Goal: Task Accomplishment & Management: Use online tool/utility

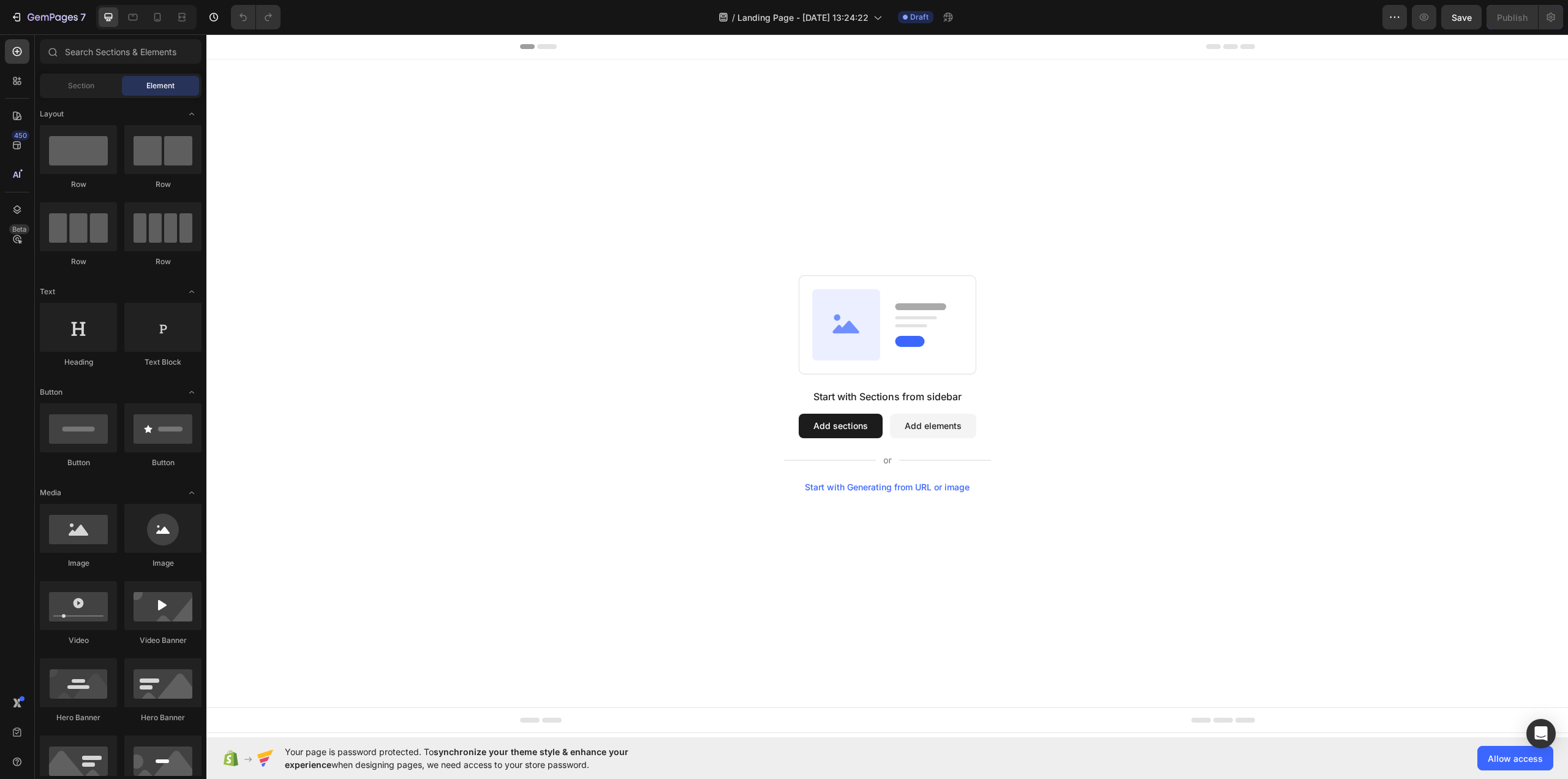
click at [836, 423] on button "Add sections" at bounding box center [841, 425] width 84 height 24
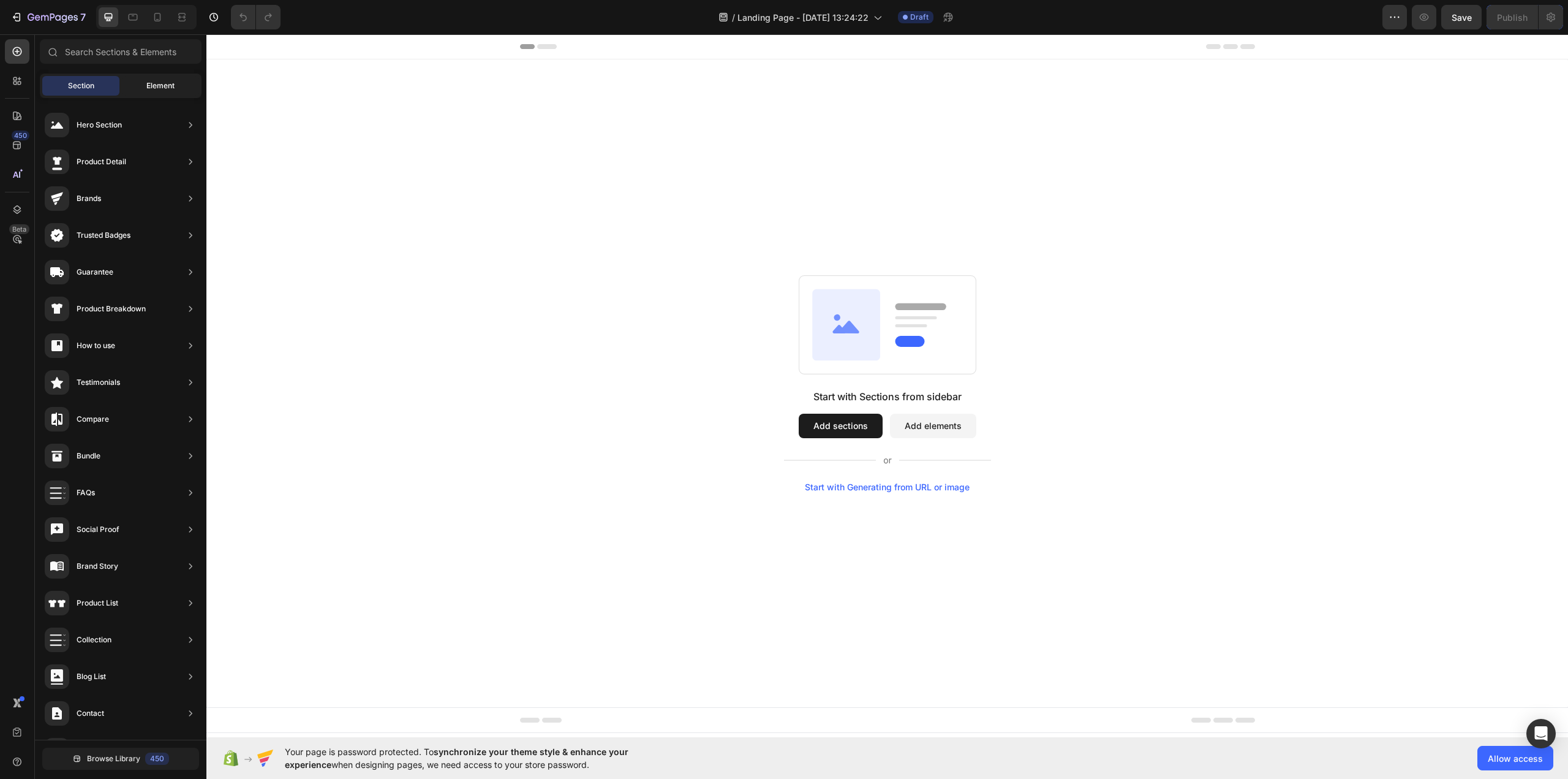
click at [171, 90] on span "Element" at bounding box center [160, 86] width 28 height 11
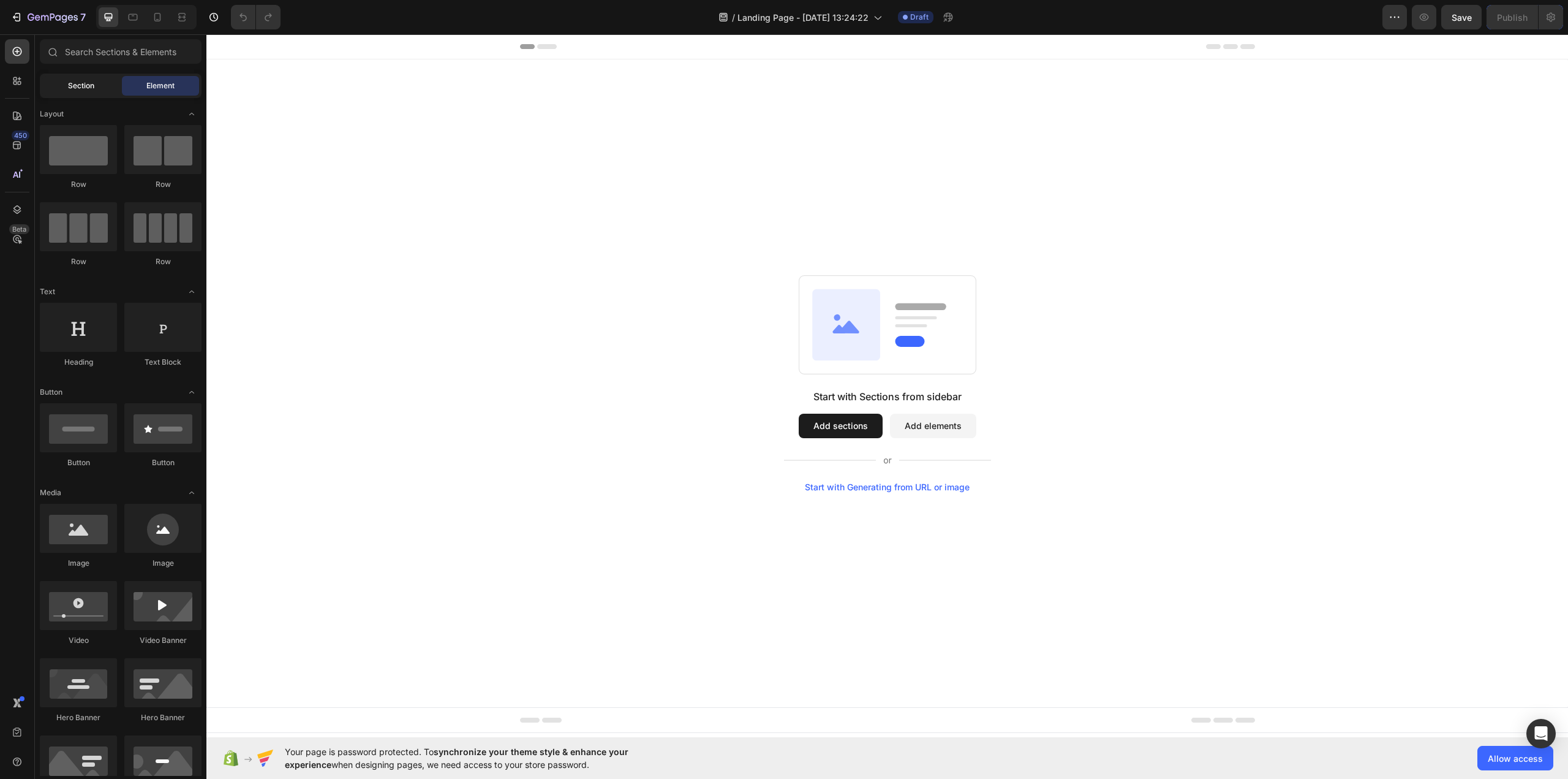
click at [88, 81] on span "Section" at bounding box center [81, 86] width 26 height 11
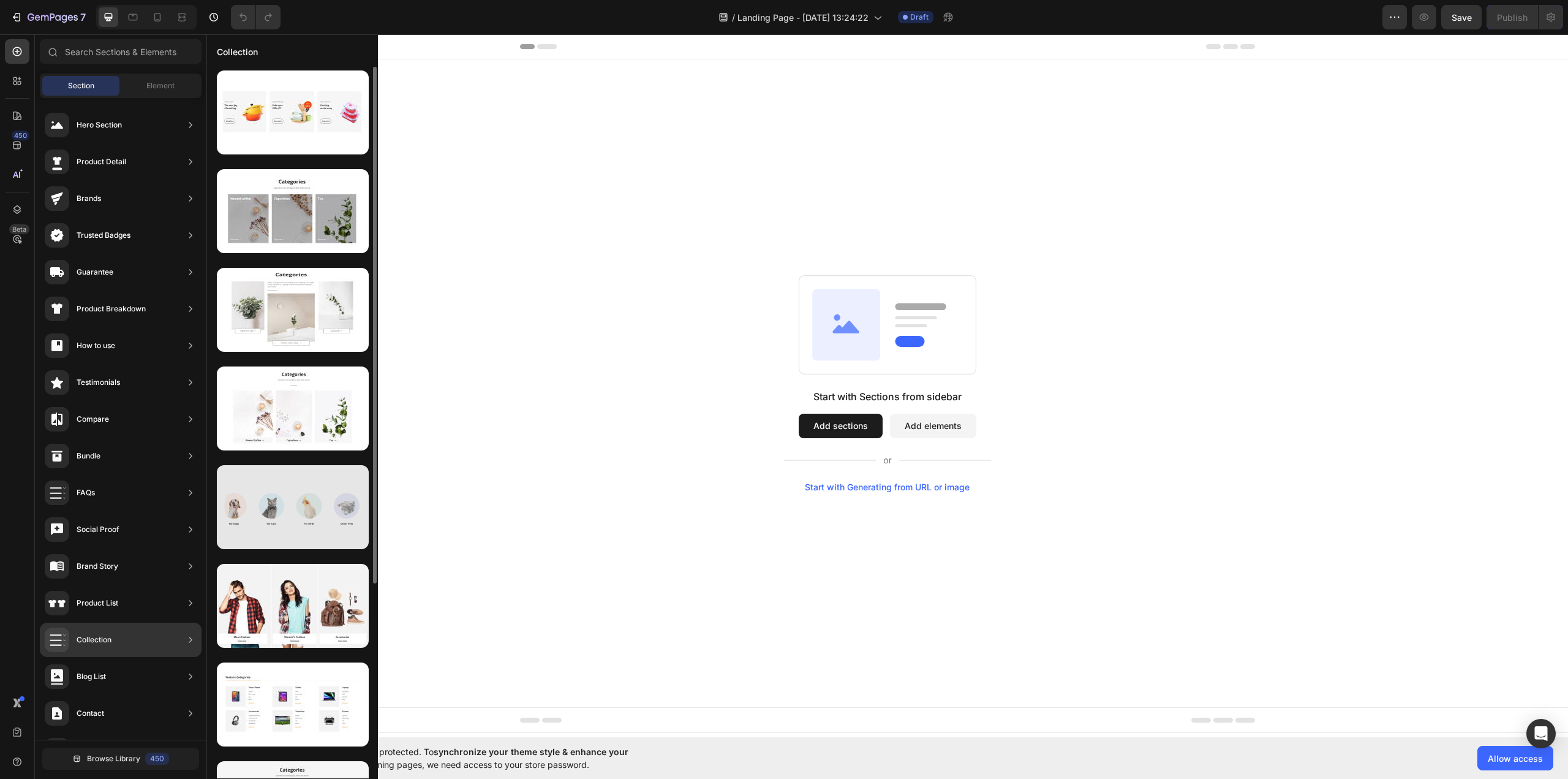
click at [287, 509] on div at bounding box center [292, 507] width 152 height 84
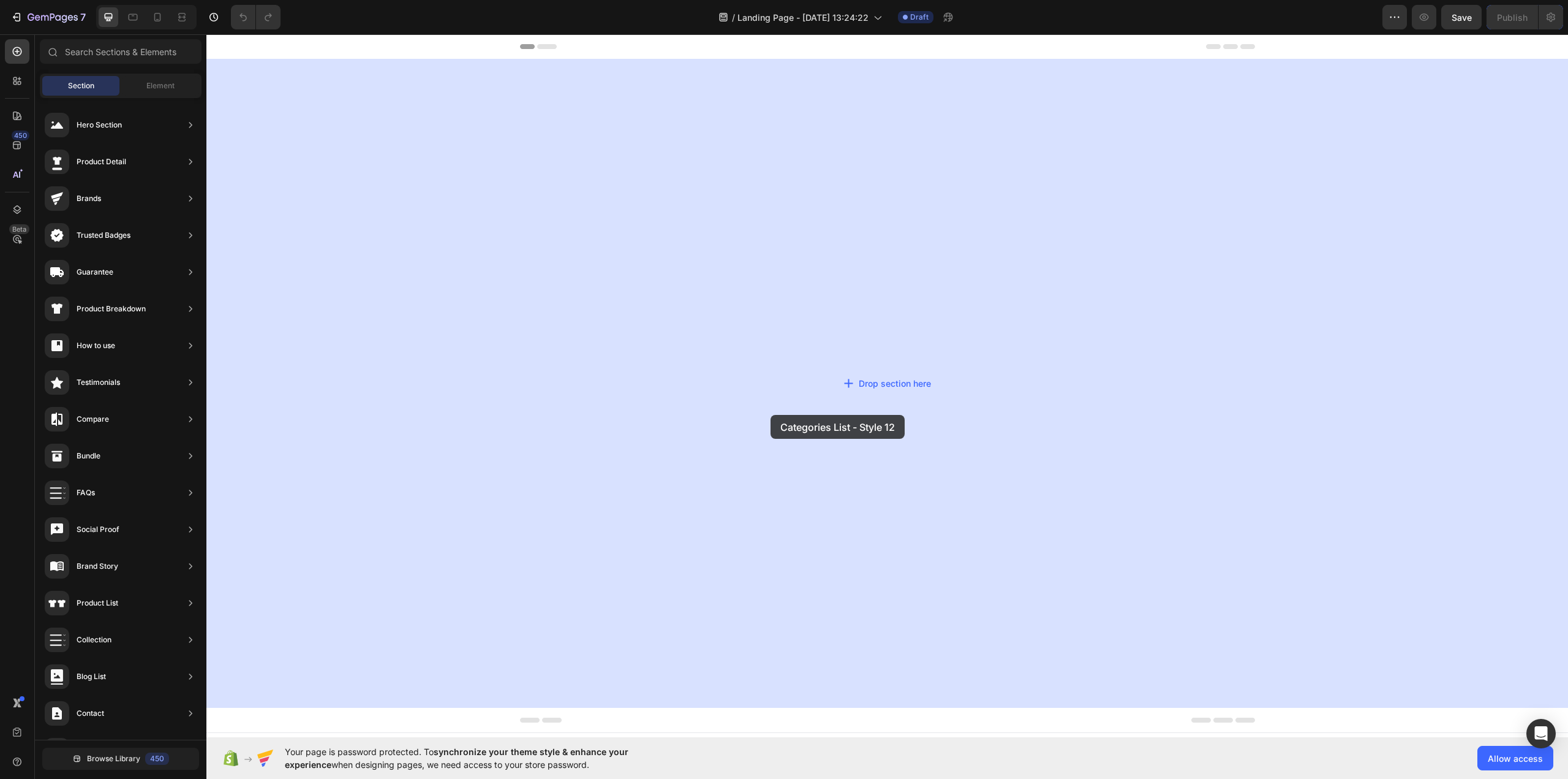
drag, startPoint x: 494, startPoint y: 543, endPoint x: 770, endPoint y: 414, distance: 304.7
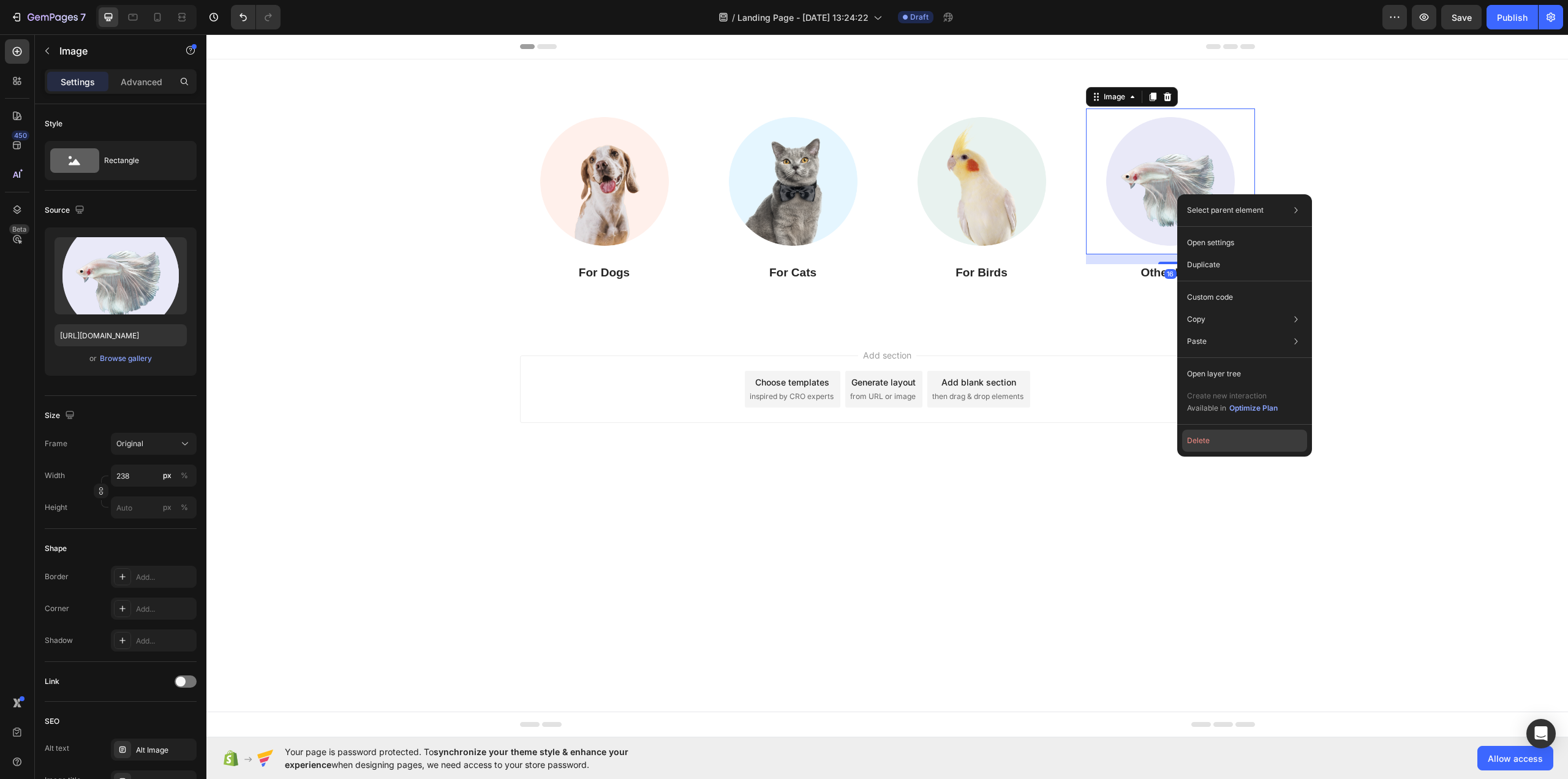
click at [1201, 441] on button "Delete" at bounding box center [1244, 440] width 125 height 22
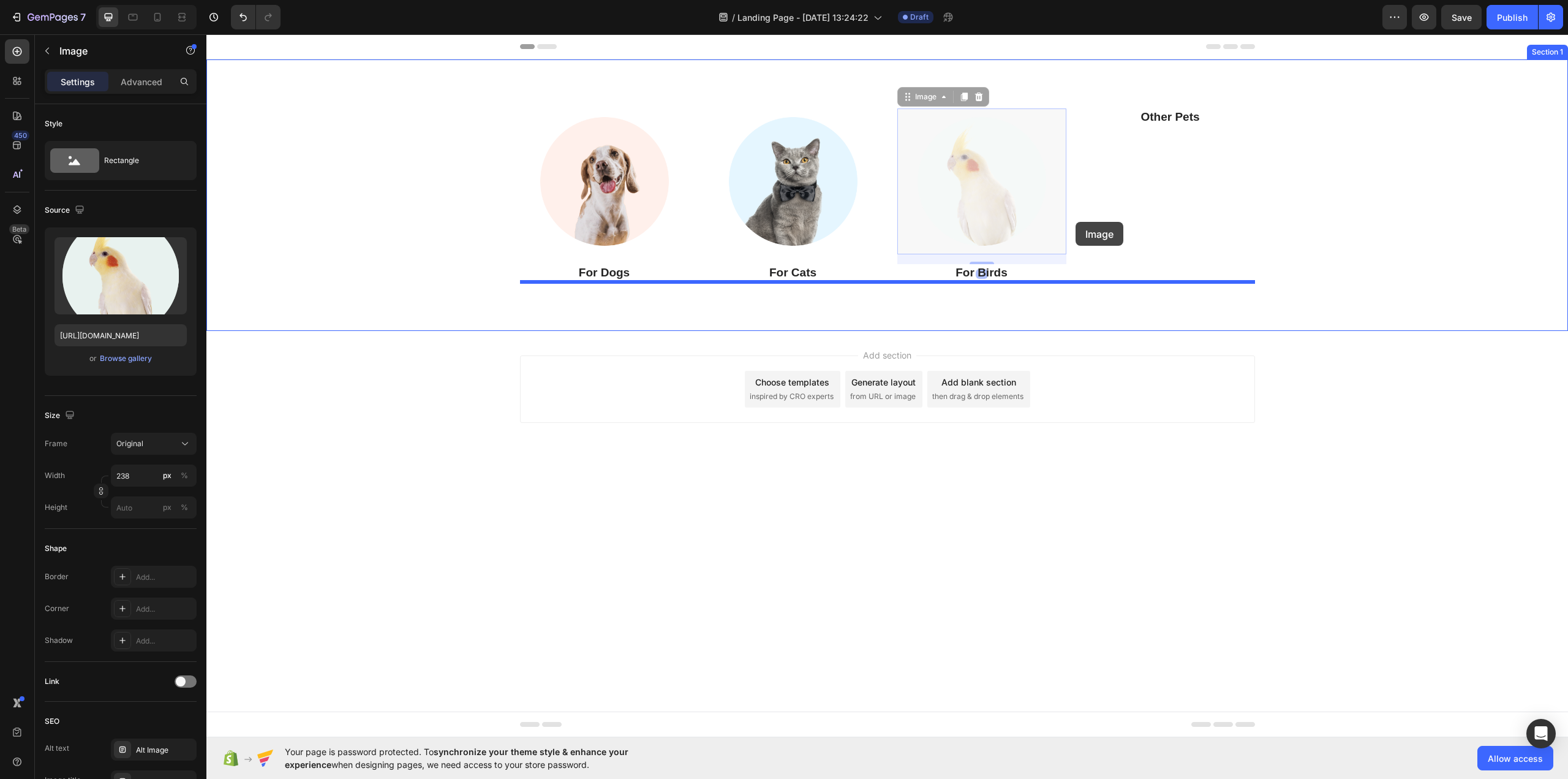
drag, startPoint x: 962, startPoint y: 219, endPoint x: 1075, endPoint y: 221, distance: 113.0
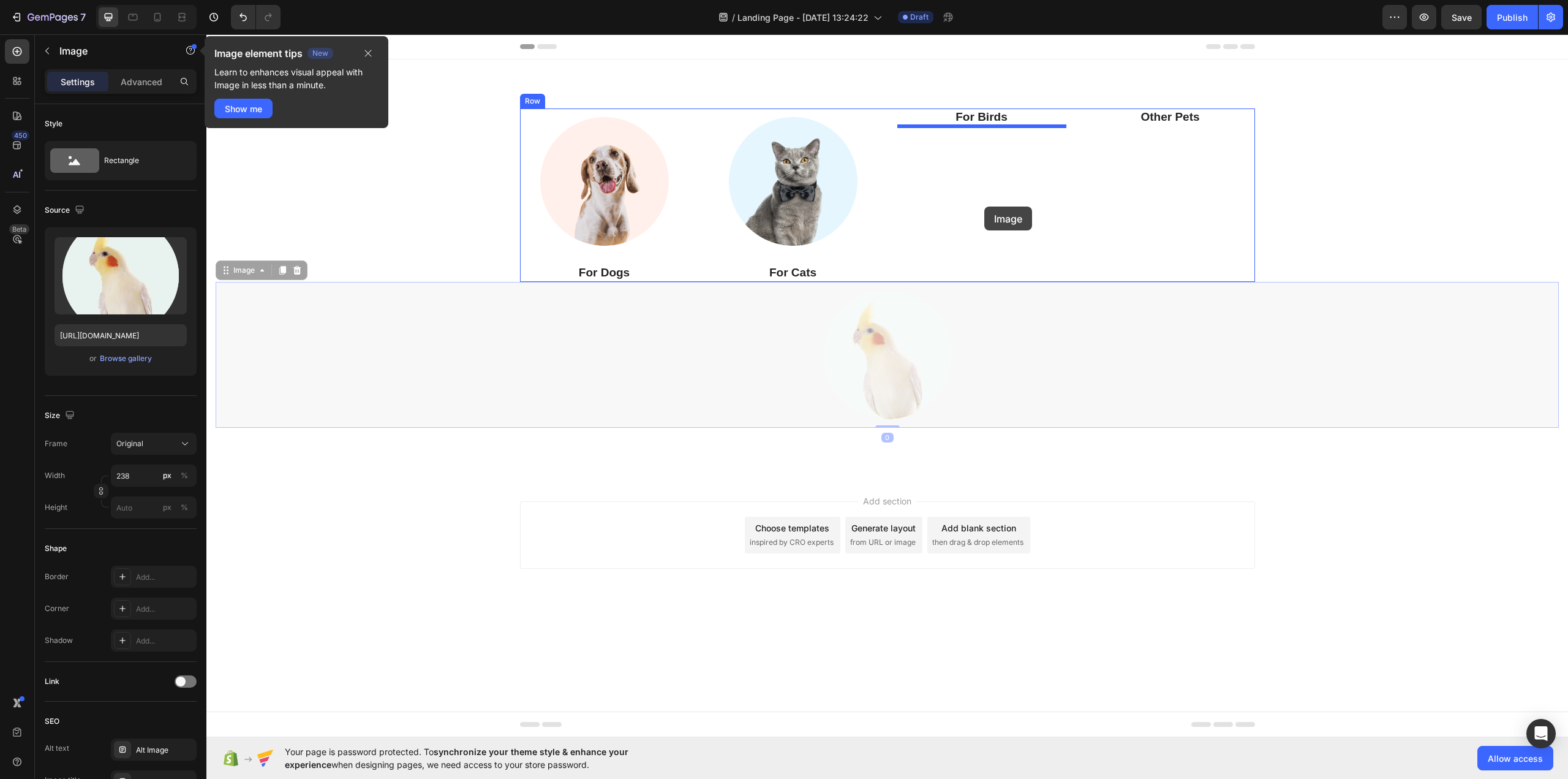
drag, startPoint x: 891, startPoint y: 344, endPoint x: 991, endPoint y: 196, distance: 178.6
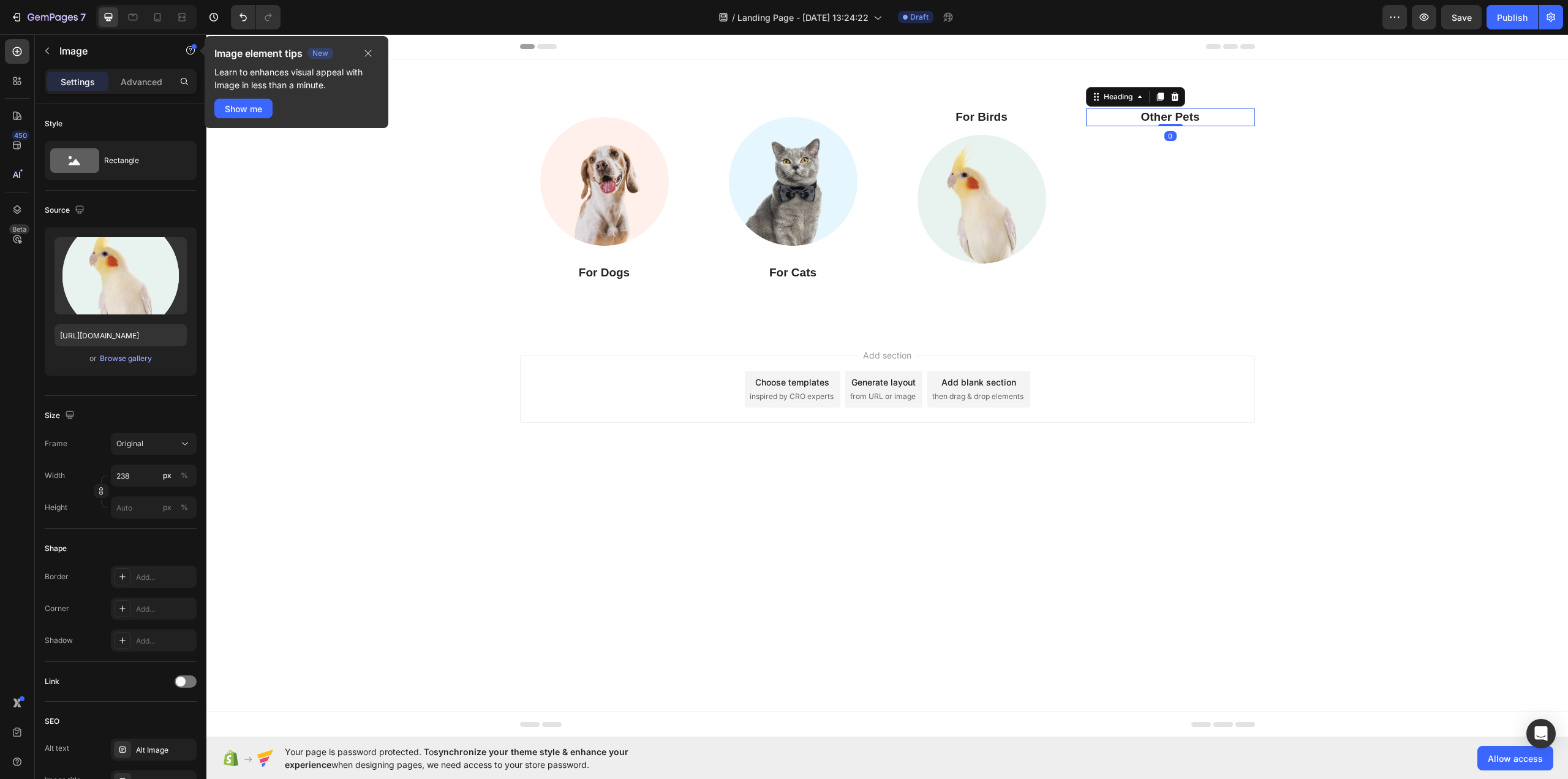
click at [1175, 118] on p "Other Pets" at bounding box center [1170, 118] width 167 height 16
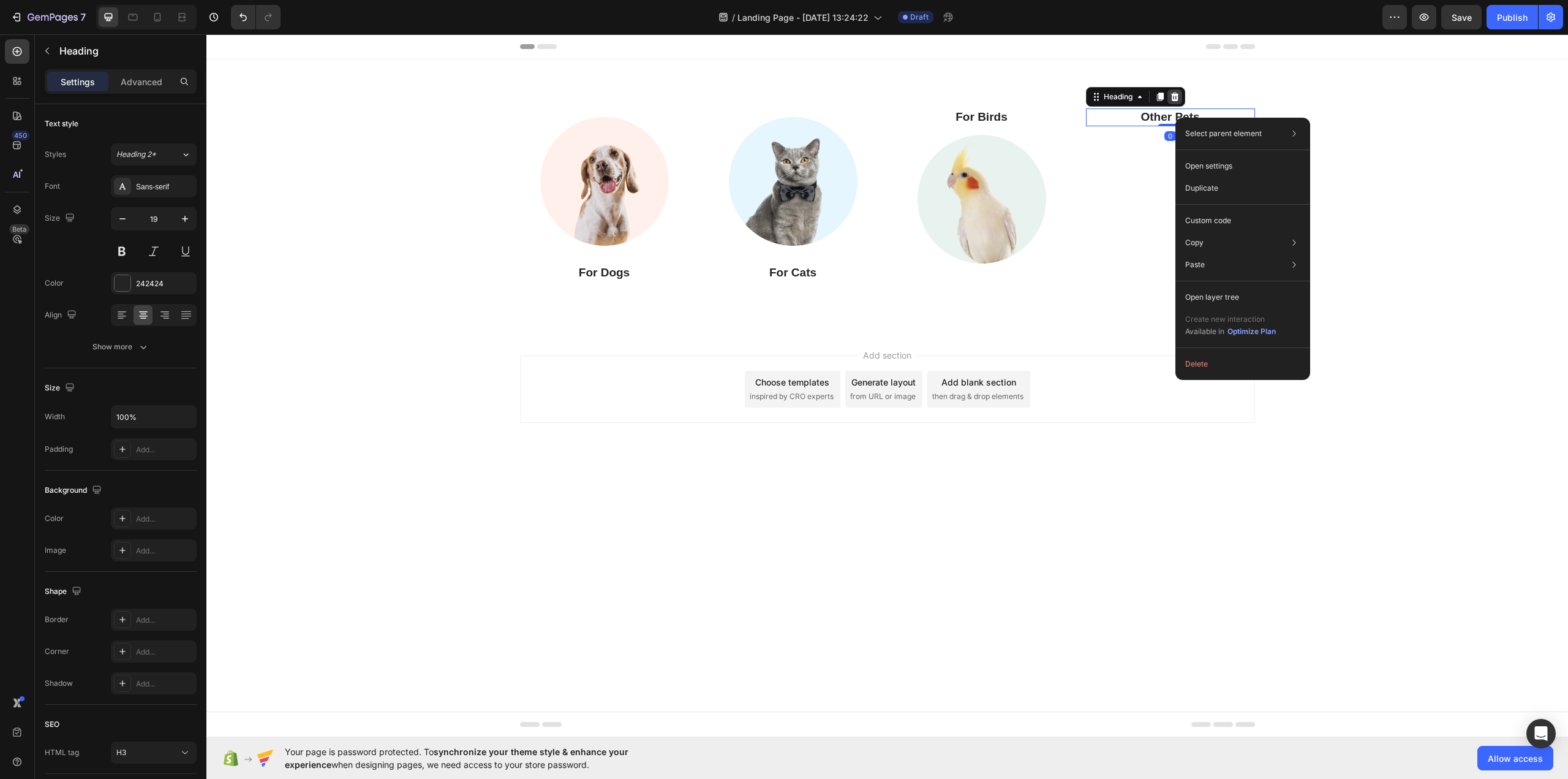
click at [1176, 97] on icon at bounding box center [1174, 97] width 10 height 10
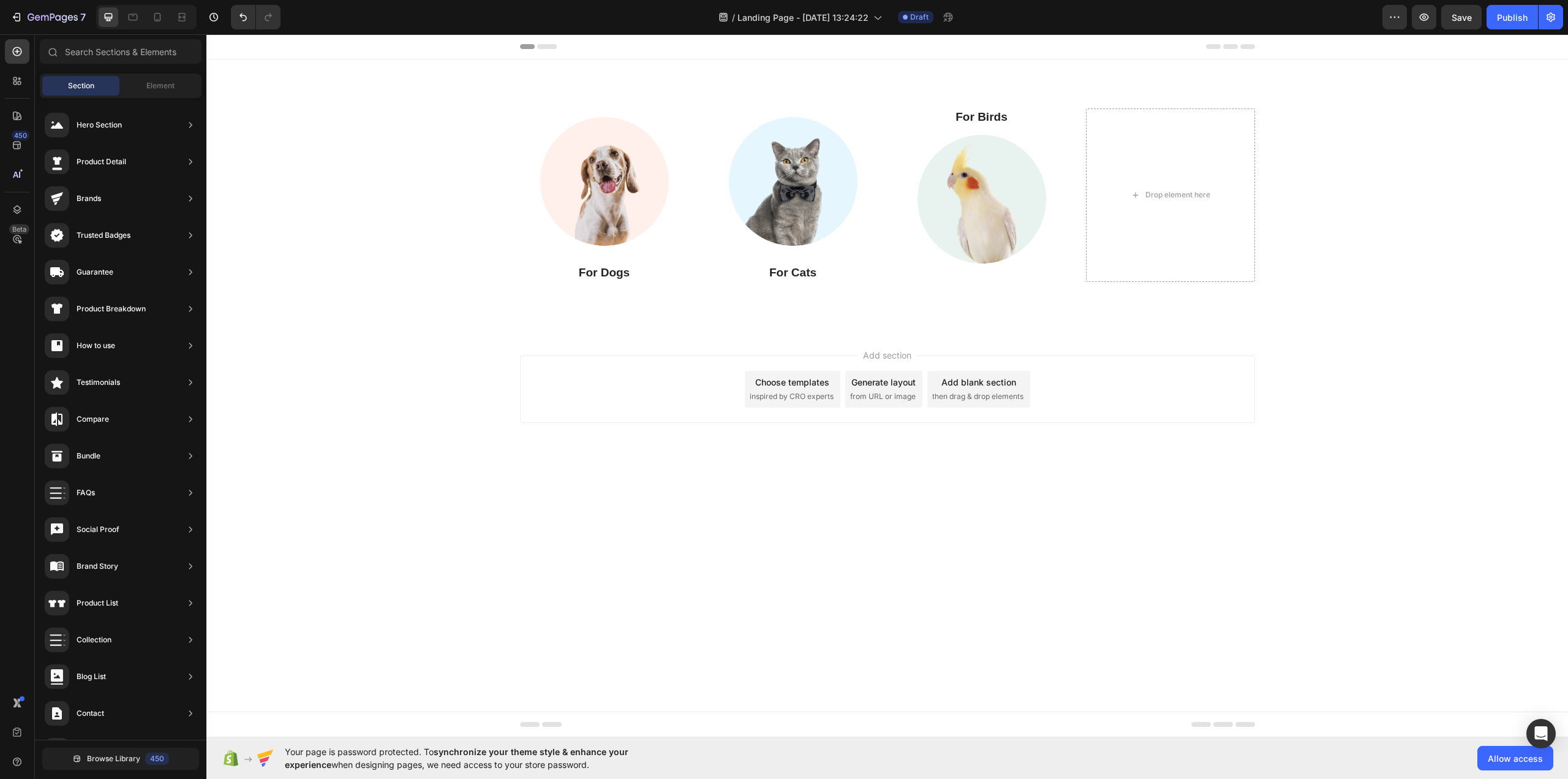
click at [1325, 513] on body "Header Image For Dogs Heading Image For Cats Heading For Birds Heading Image Dr…" at bounding box center [887, 386] width 1362 height 703
click at [247, 16] on icon "Undo/Redo" at bounding box center [243, 17] width 12 height 12
click at [240, 17] on icon "Undo/Redo" at bounding box center [243, 17] width 12 height 12
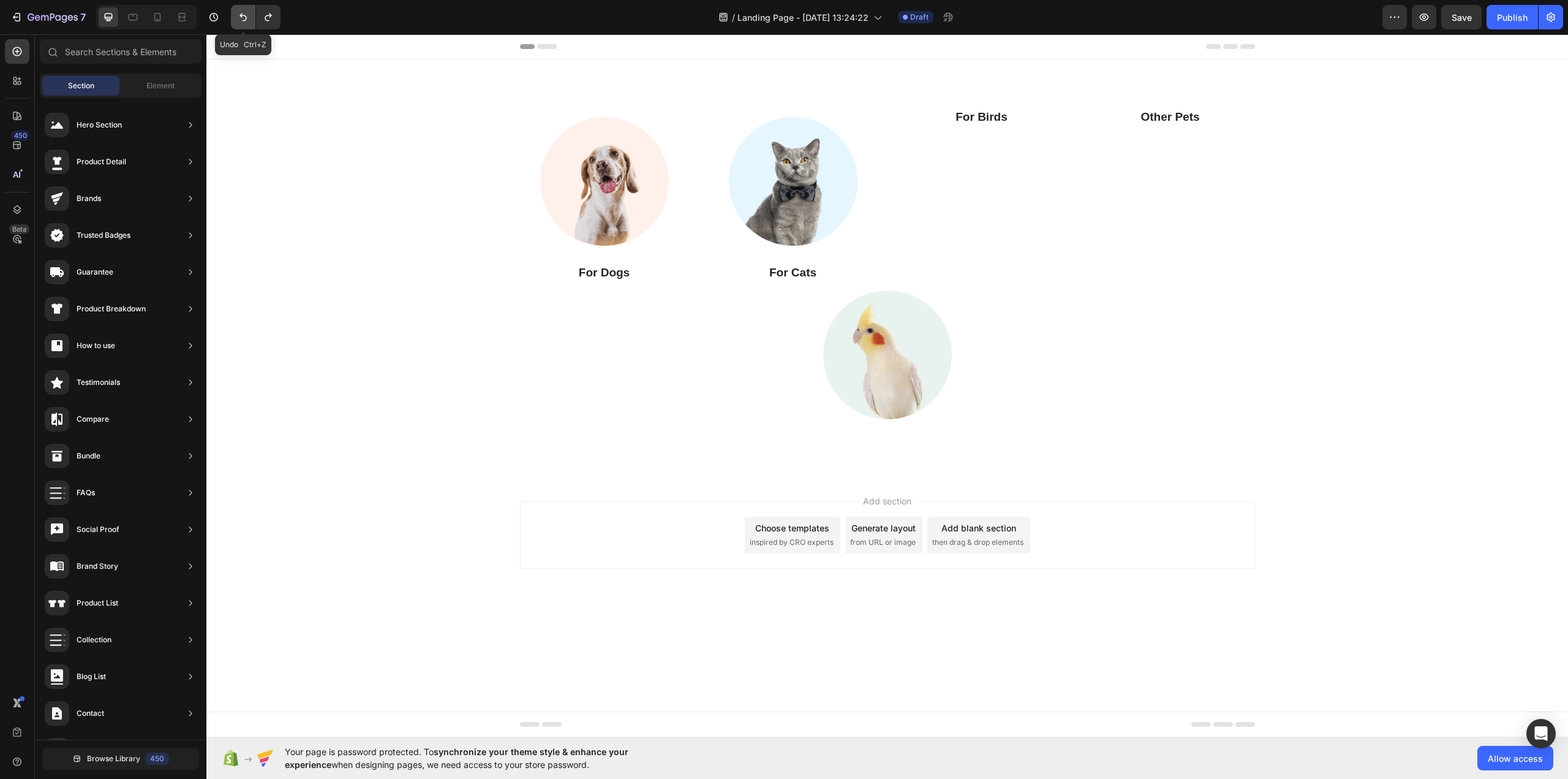
click at [240, 17] on icon "Undo/Redo" at bounding box center [243, 17] width 12 height 12
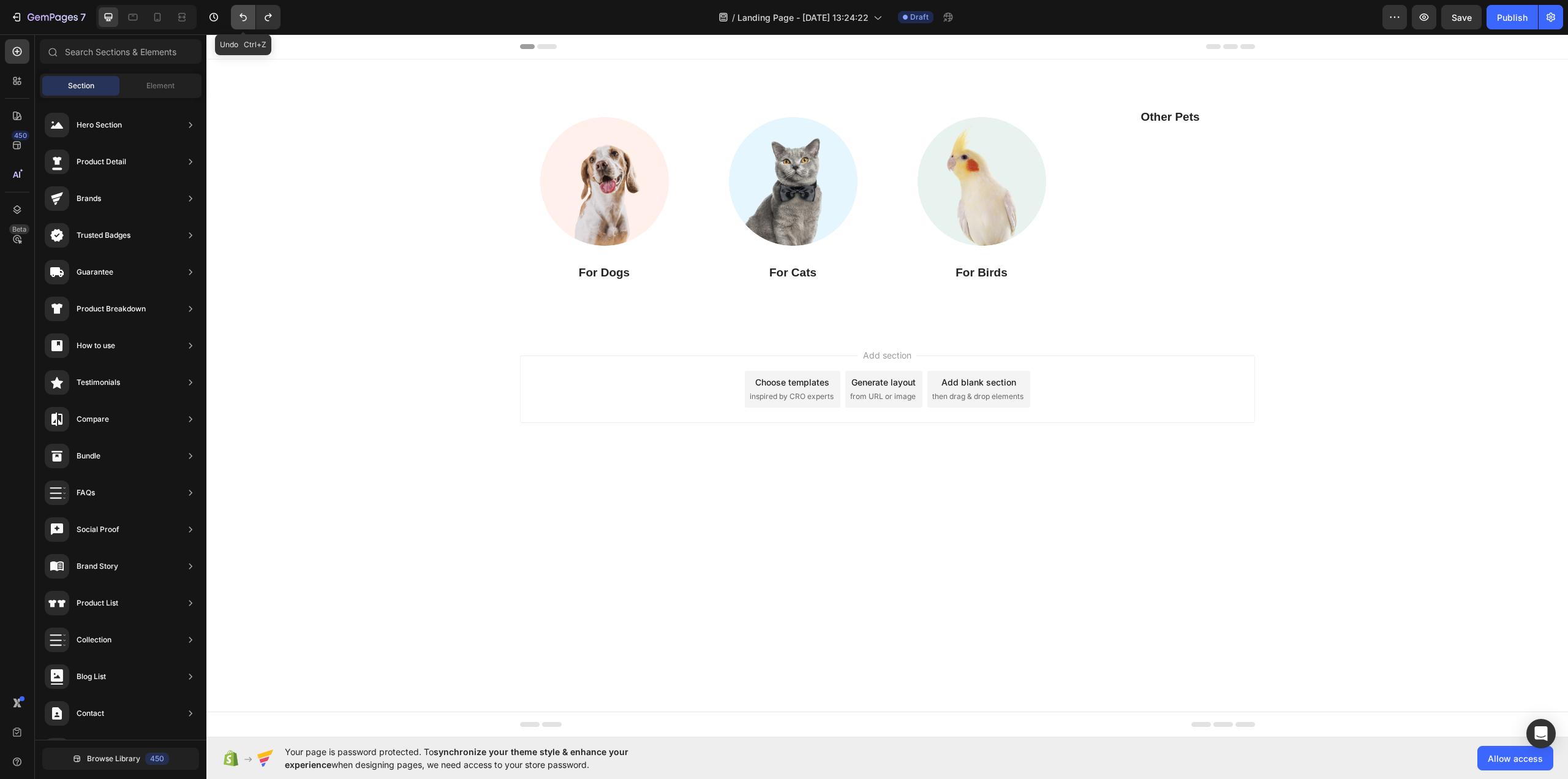
click at [240, 17] on icon "Undo/Redo" at bounding box center [243, 17] width 12 height 12
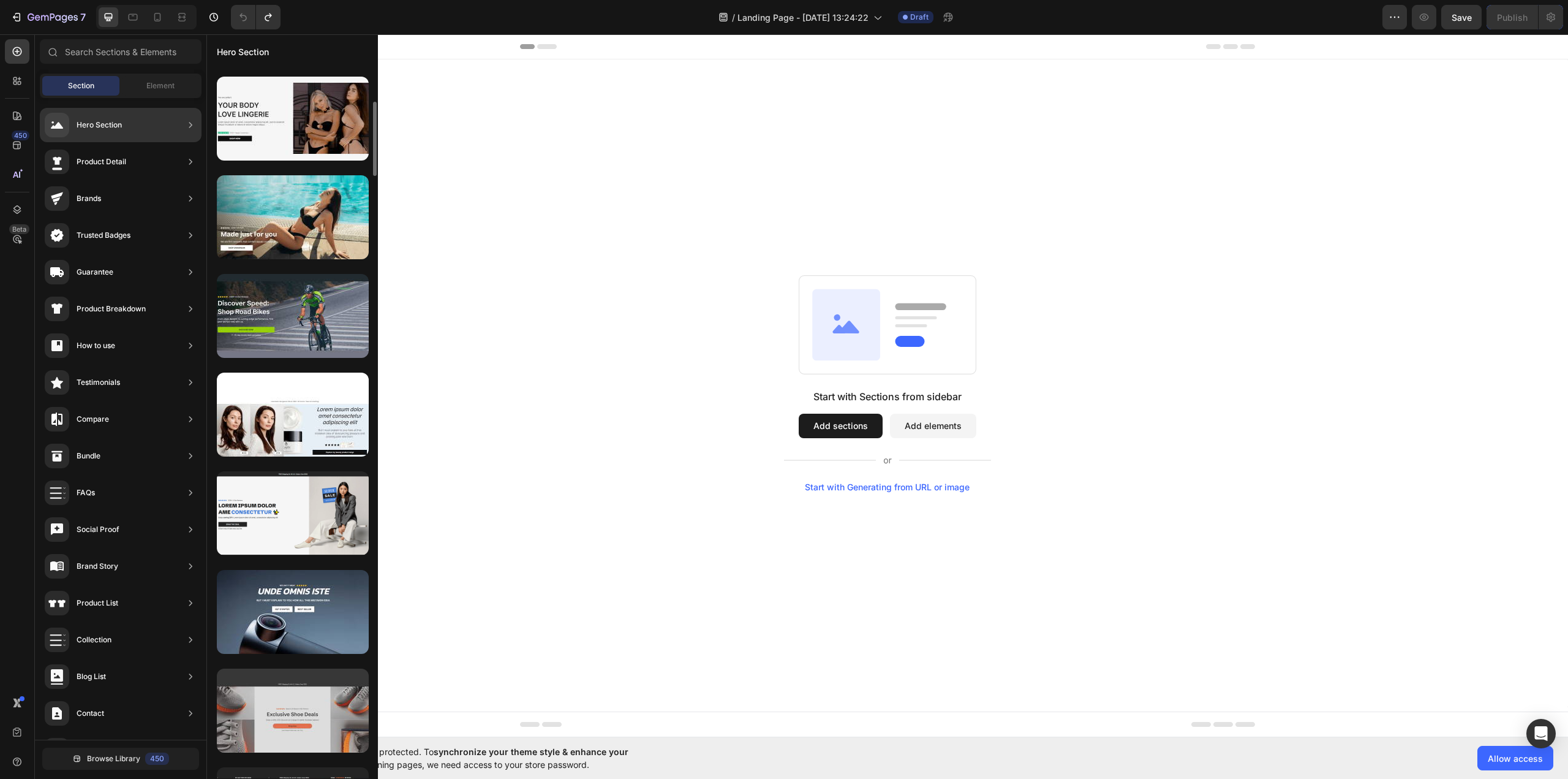
scroll to position [919, 0]
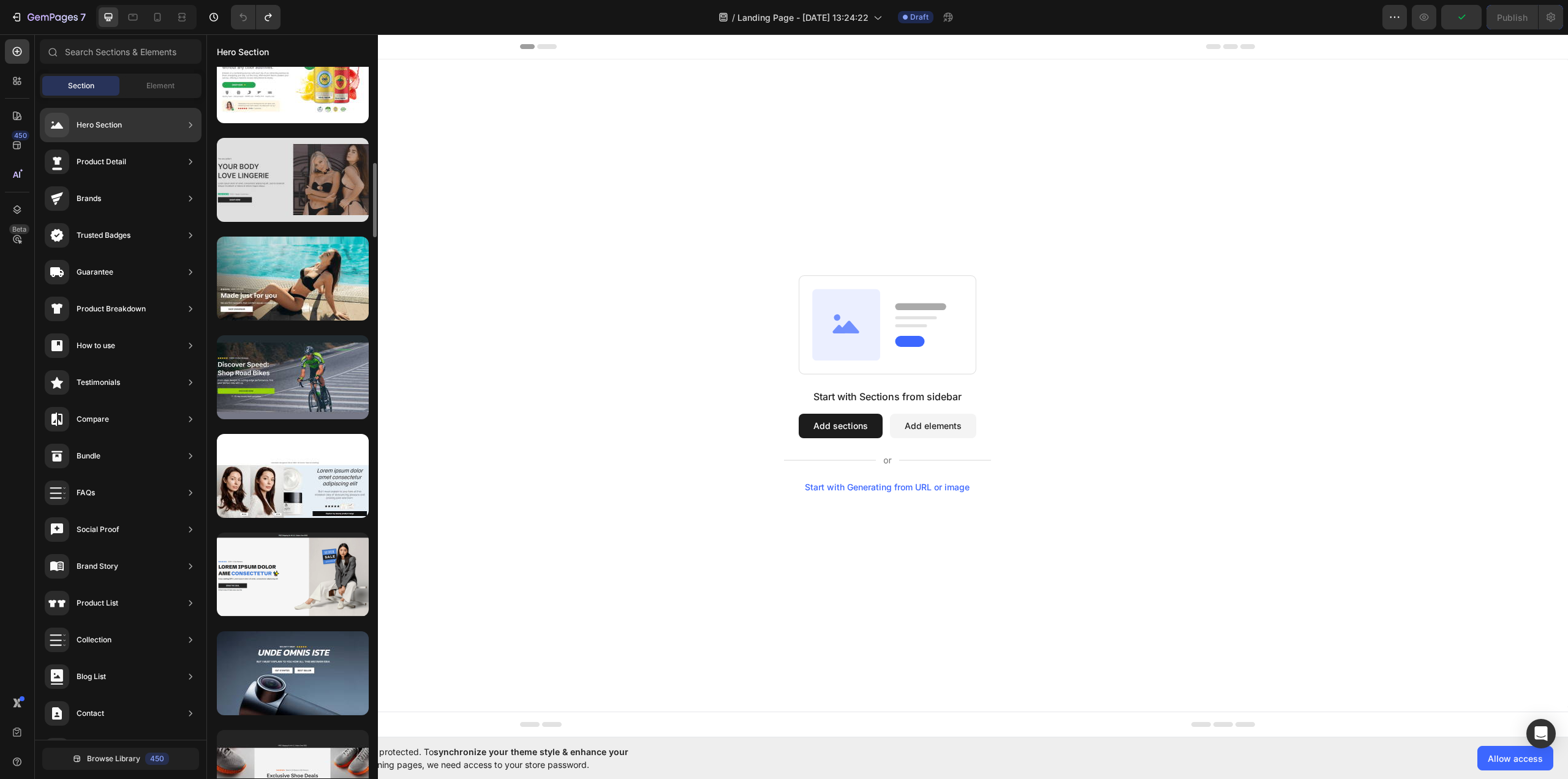
click at [329, 194] on div at bounding box center [292, 180] width 152 height 84
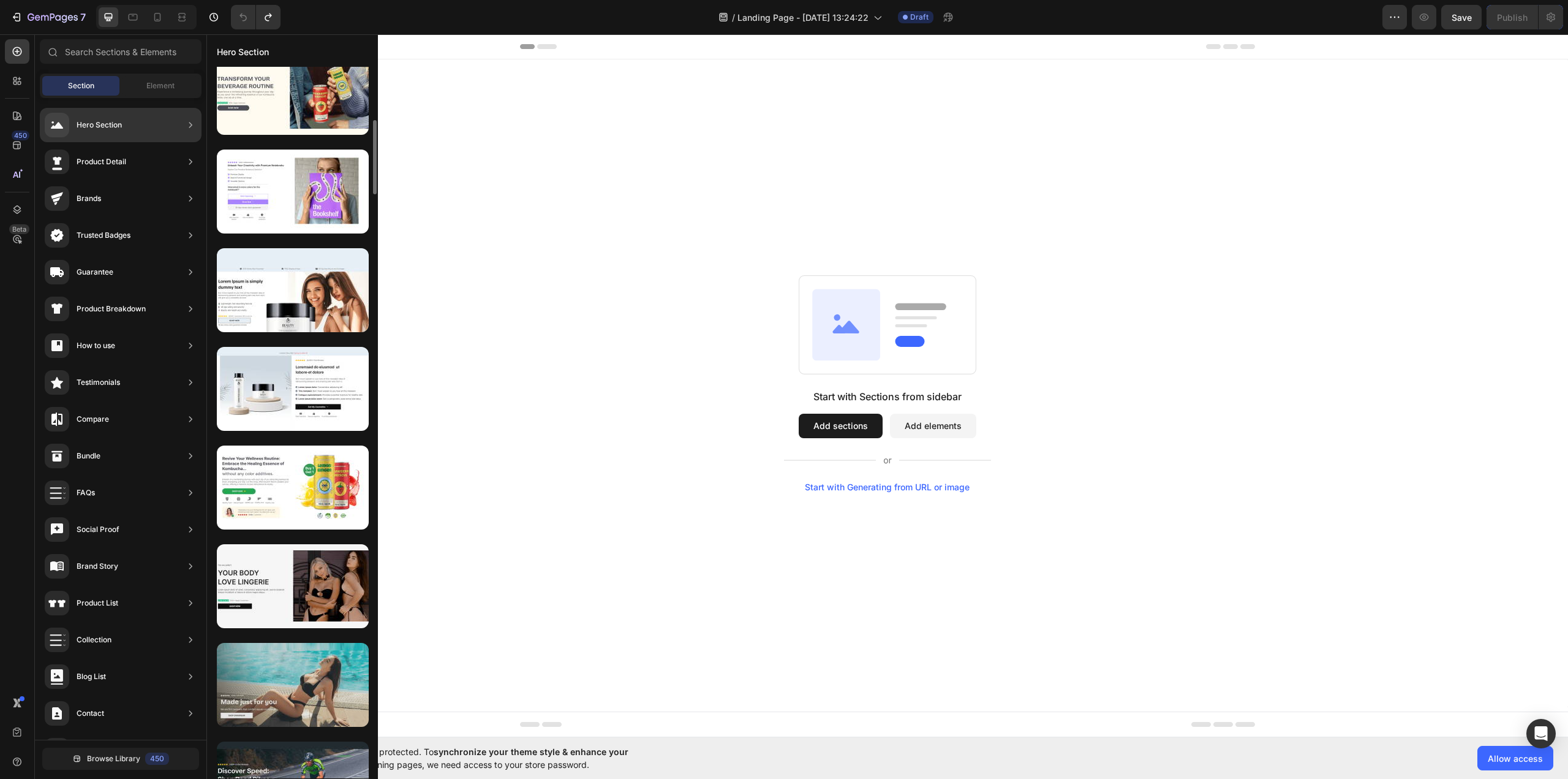
scroll to position [636, 0]
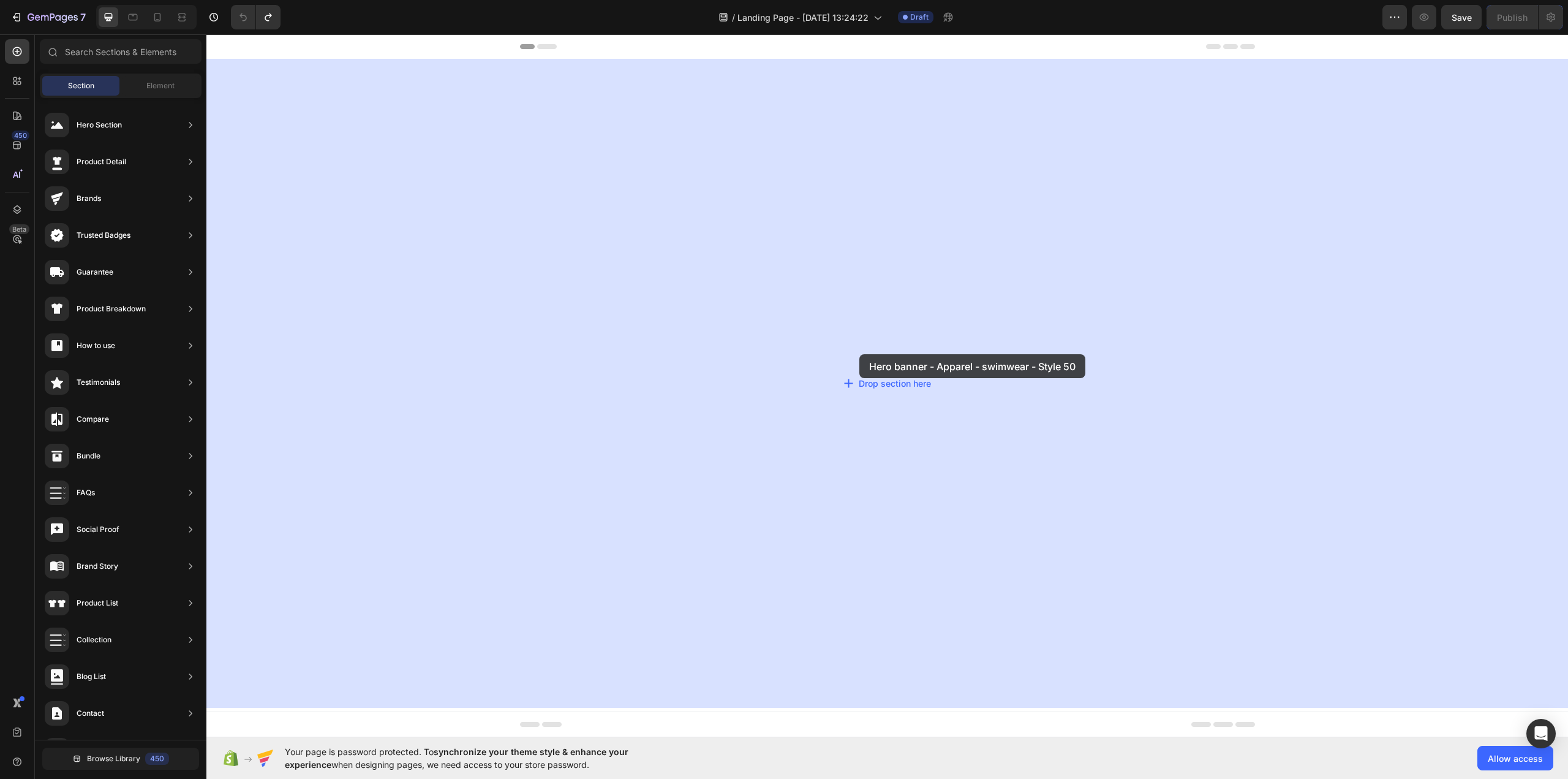
drag, startPoint x: 524, startPoint y: 489, endPoint x: 795, endPoint y: 303, distance: 328.7
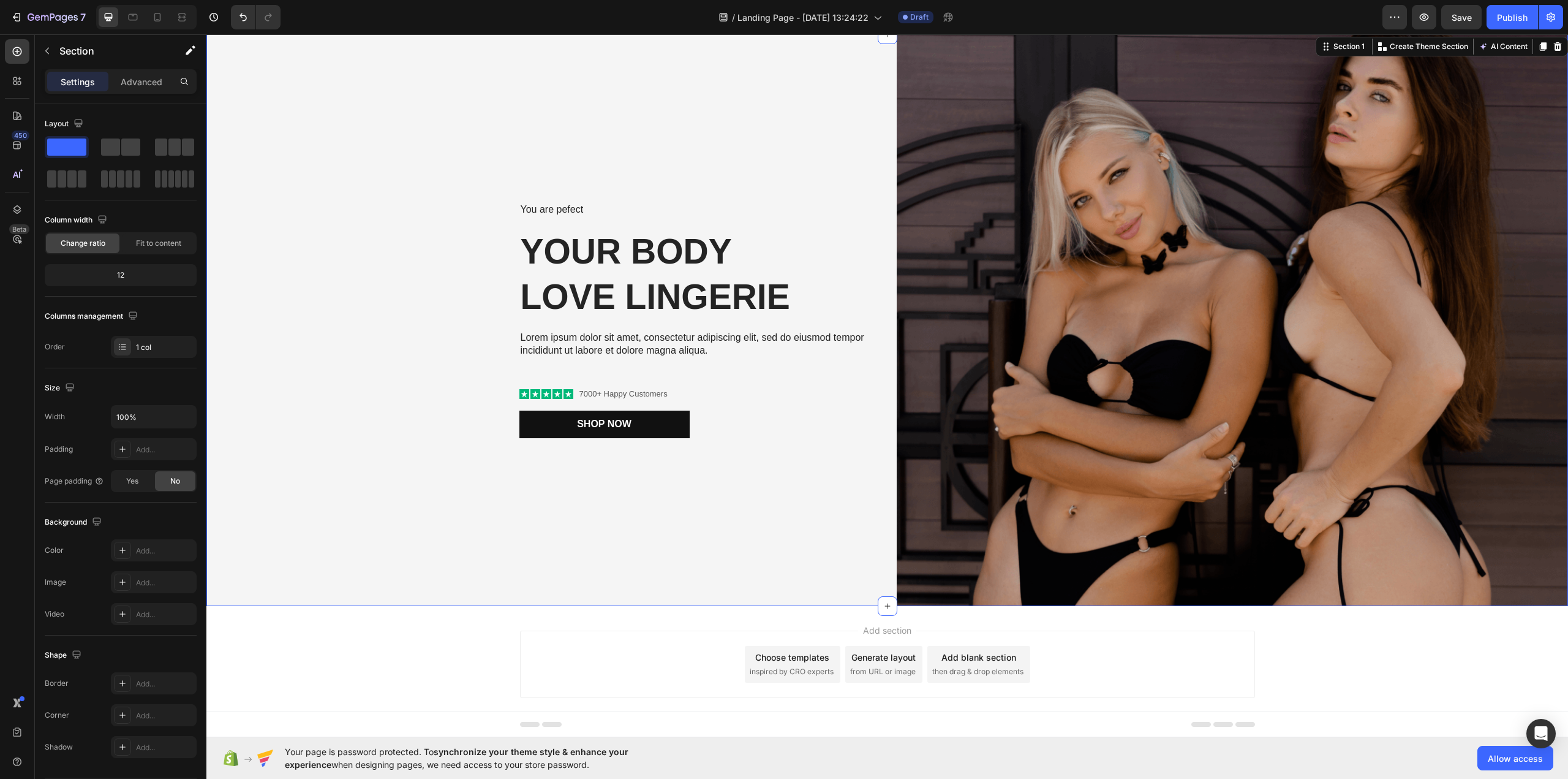
scroll to position [0, 0]
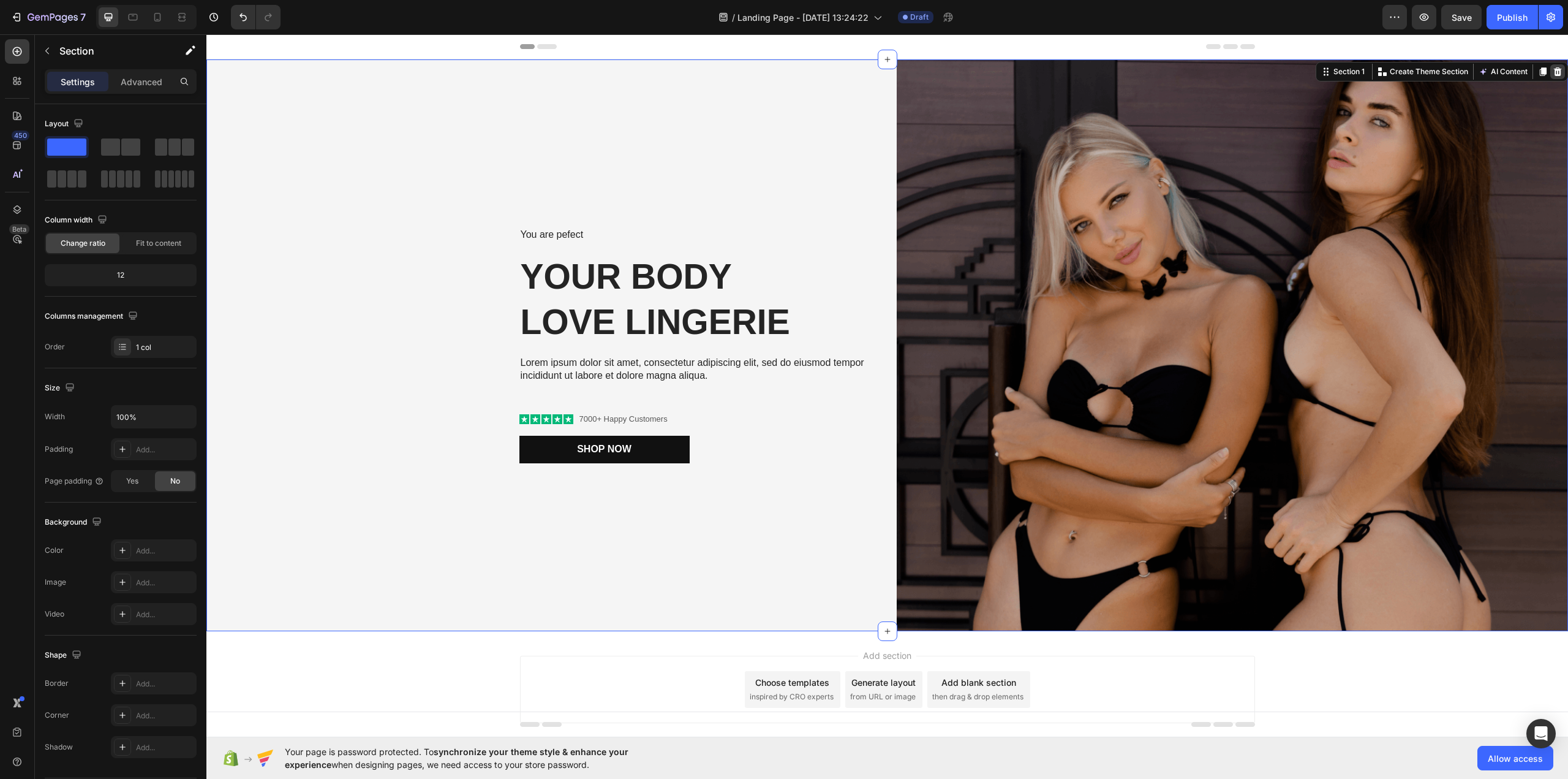
click at [1552, 67] on icon at bounding box center [1557, 72] width 10 height 10
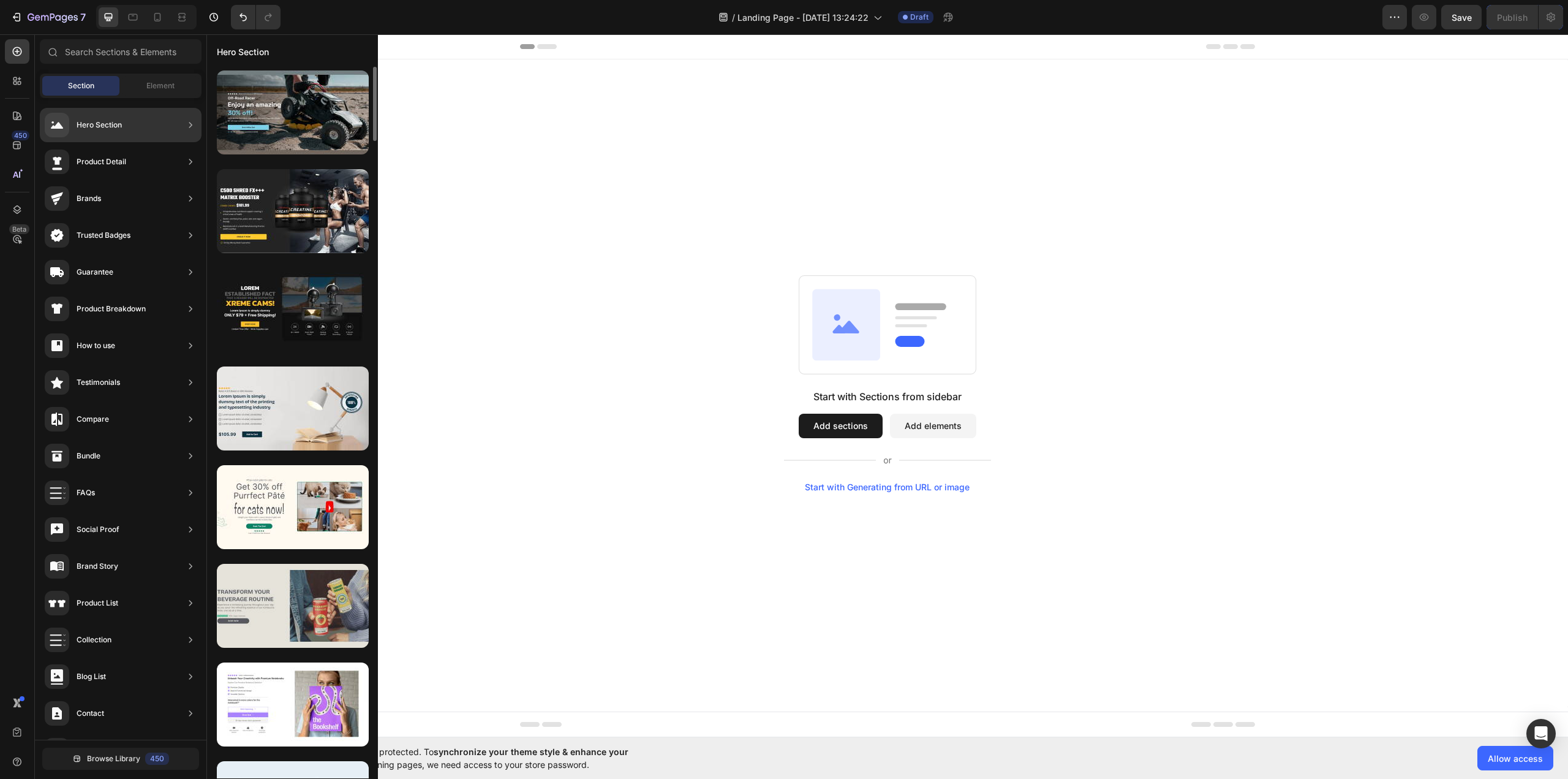
click at [318, 623] on div at bounding box center [292, 606] width 152 height 84
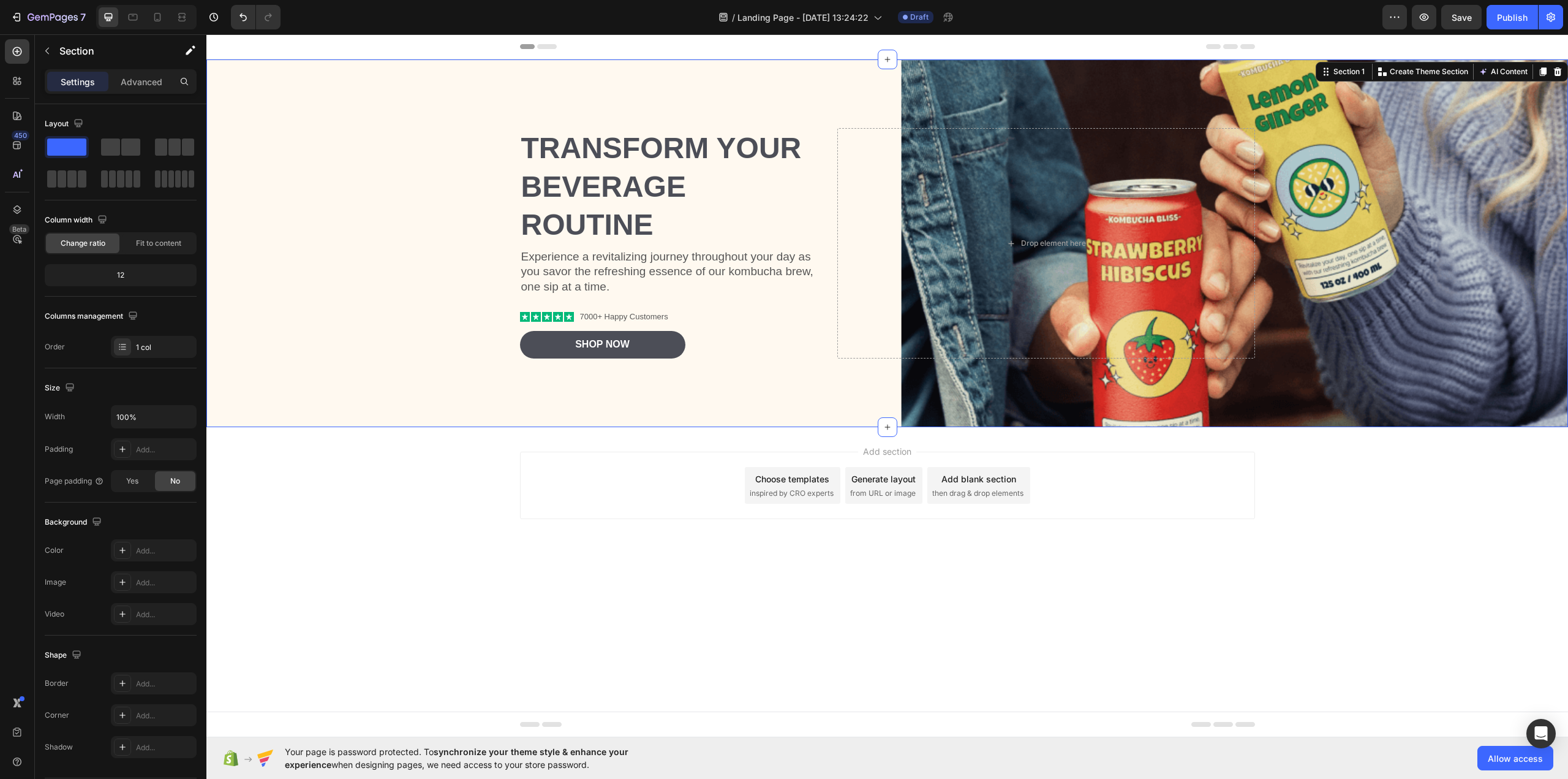
drag, startPoint x: 1268, startPoint y: 559, endPoint x: 1229, endPoint y: 464, distance: 102.7
click at [1270, 560] on div "Add section Choose templates inspired by CRO experts Generate layout from URL o…" at bounding box center [887, 502] width 1362 height 150
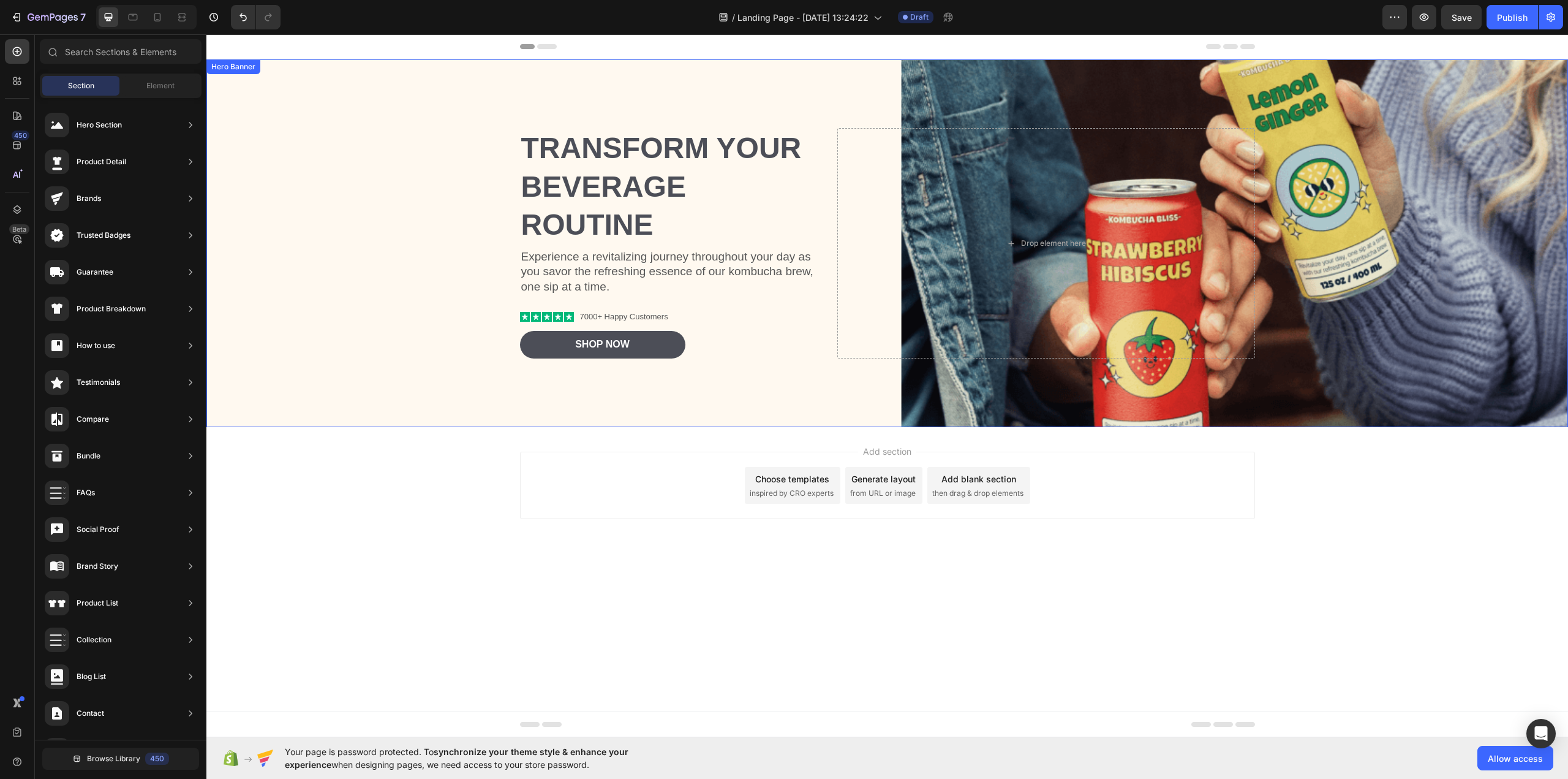
click at [1417, 208] on div "Background Image" at bounding box center [887, 243] width 1362 height 368
click at [1029, 241] on div "Drop element here" at bounding box center [1053, 243] width 65 height 10
click at [1029, 242] on div "Drop element here" at bounding box center [1053, 243] width 65 height 10
click at [1014, 245] on icon at bounding box center [1011, 243] width 10 height 10
click at [1032, 245] on div "Drop element here" at bounding box center [1053, 243] width 65 height 10
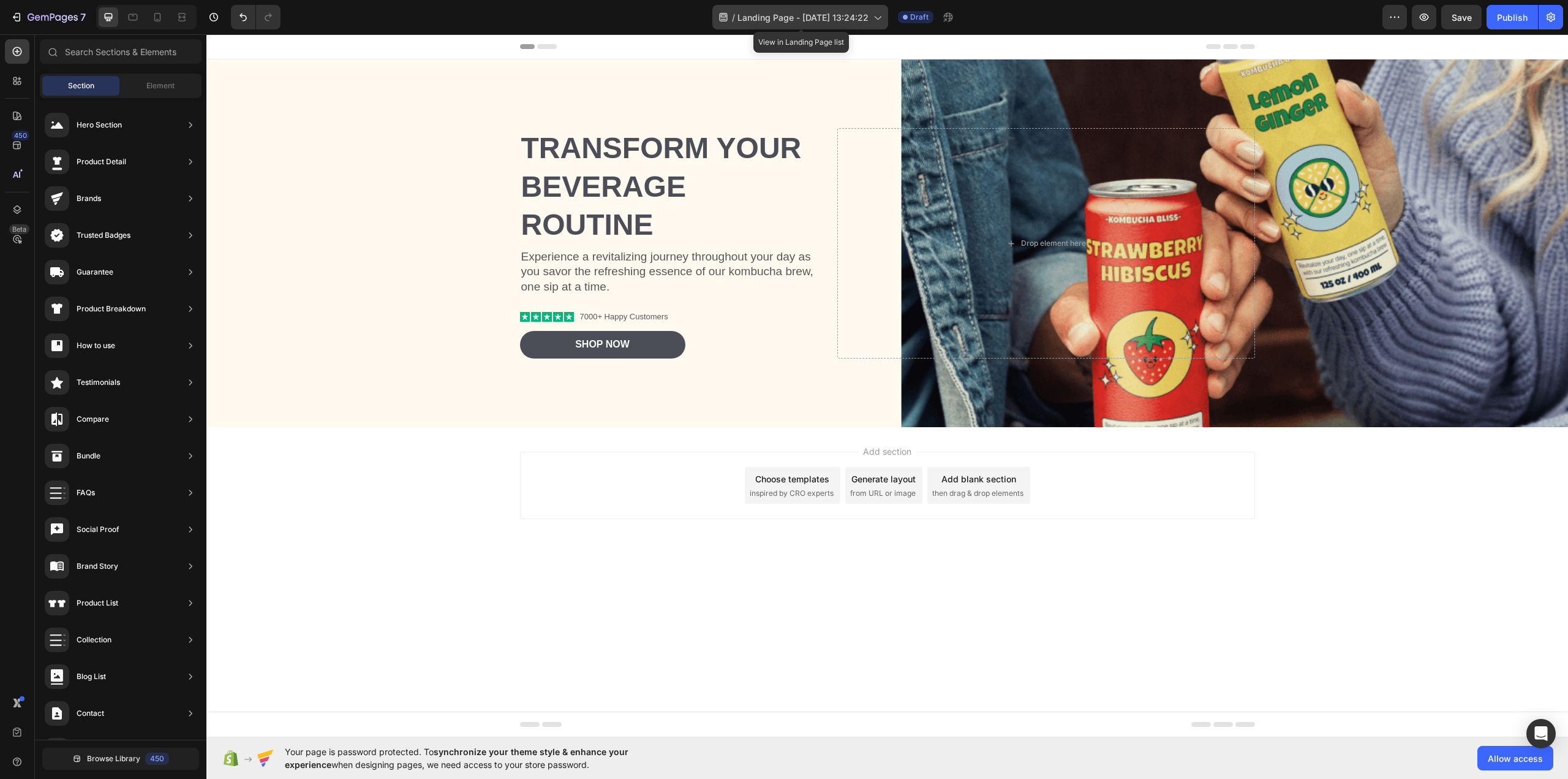
click at [789, 22] on span "Landing Page - [DATE] 13:24:22" at bounding box center [803, 17] width 131 height 13
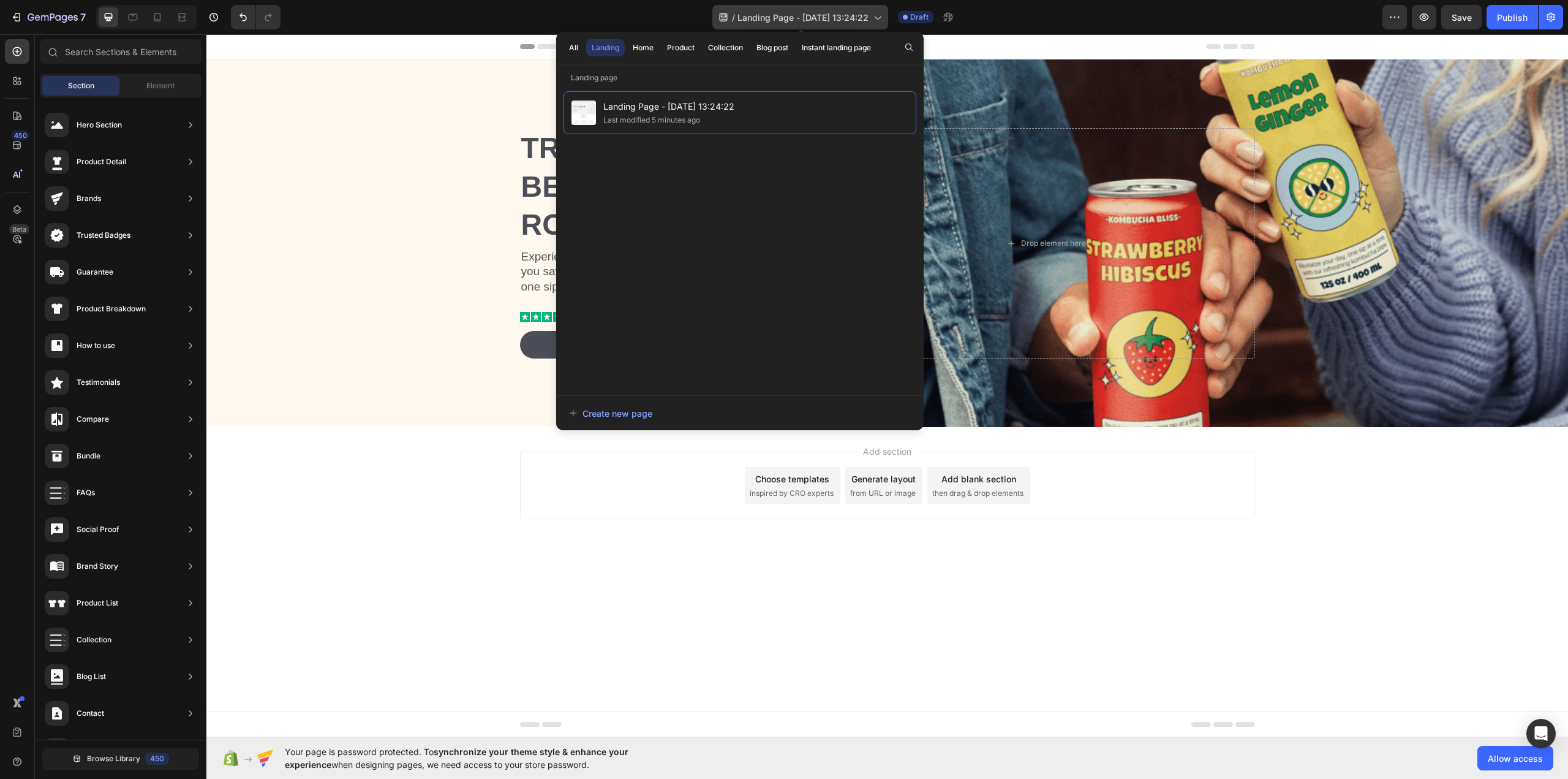
click at [866, 13] on span "Landing Page - [DATE] 13:24:22" at bounding box center [803, 17] width 131 height 13
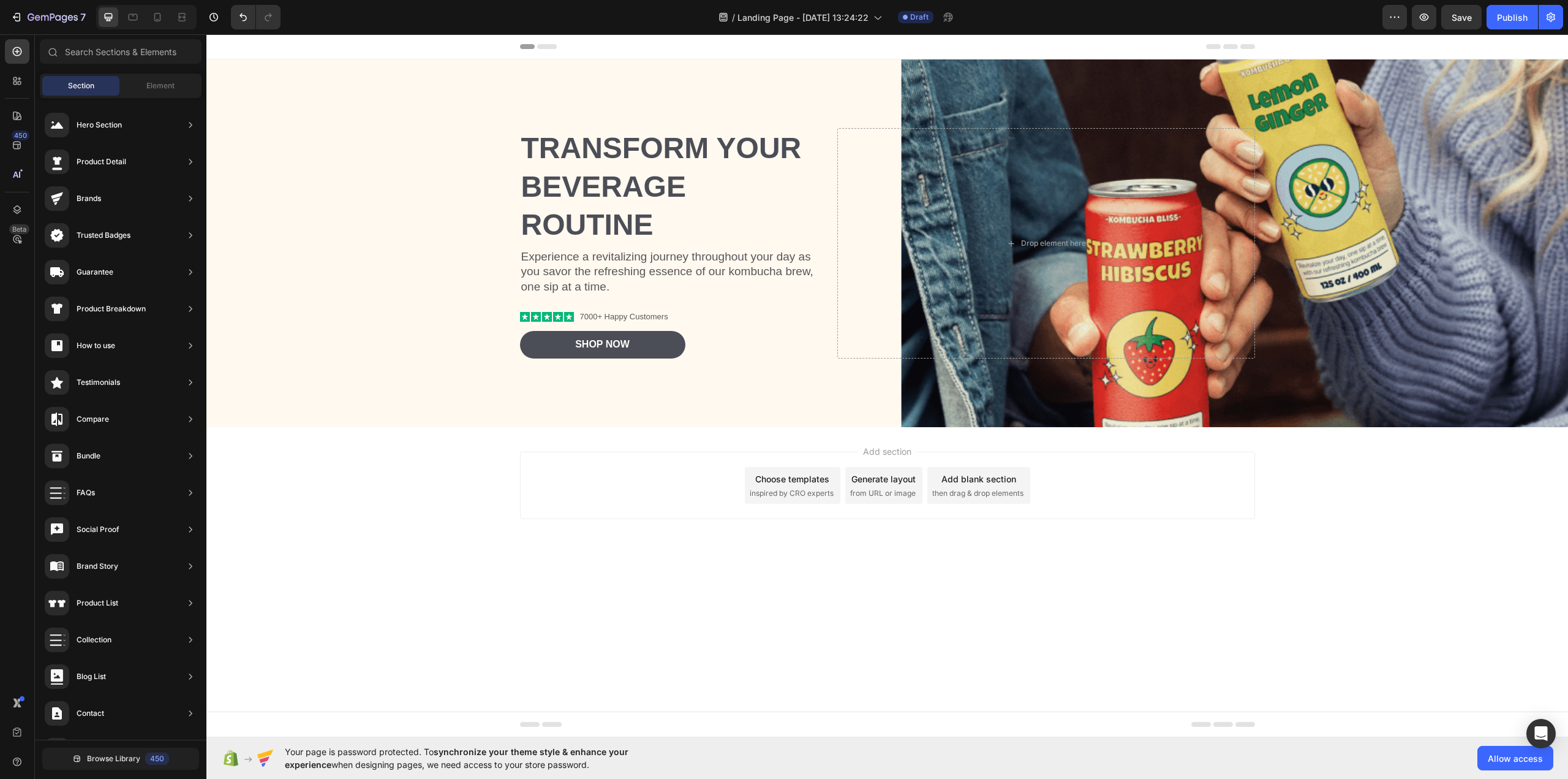
click at [1215, 46] on icon at bounding box center [1213, 47] width 15 height 5
click at [236, 48] on span "Header" at bounding box center [243, 47] width 27 height 12
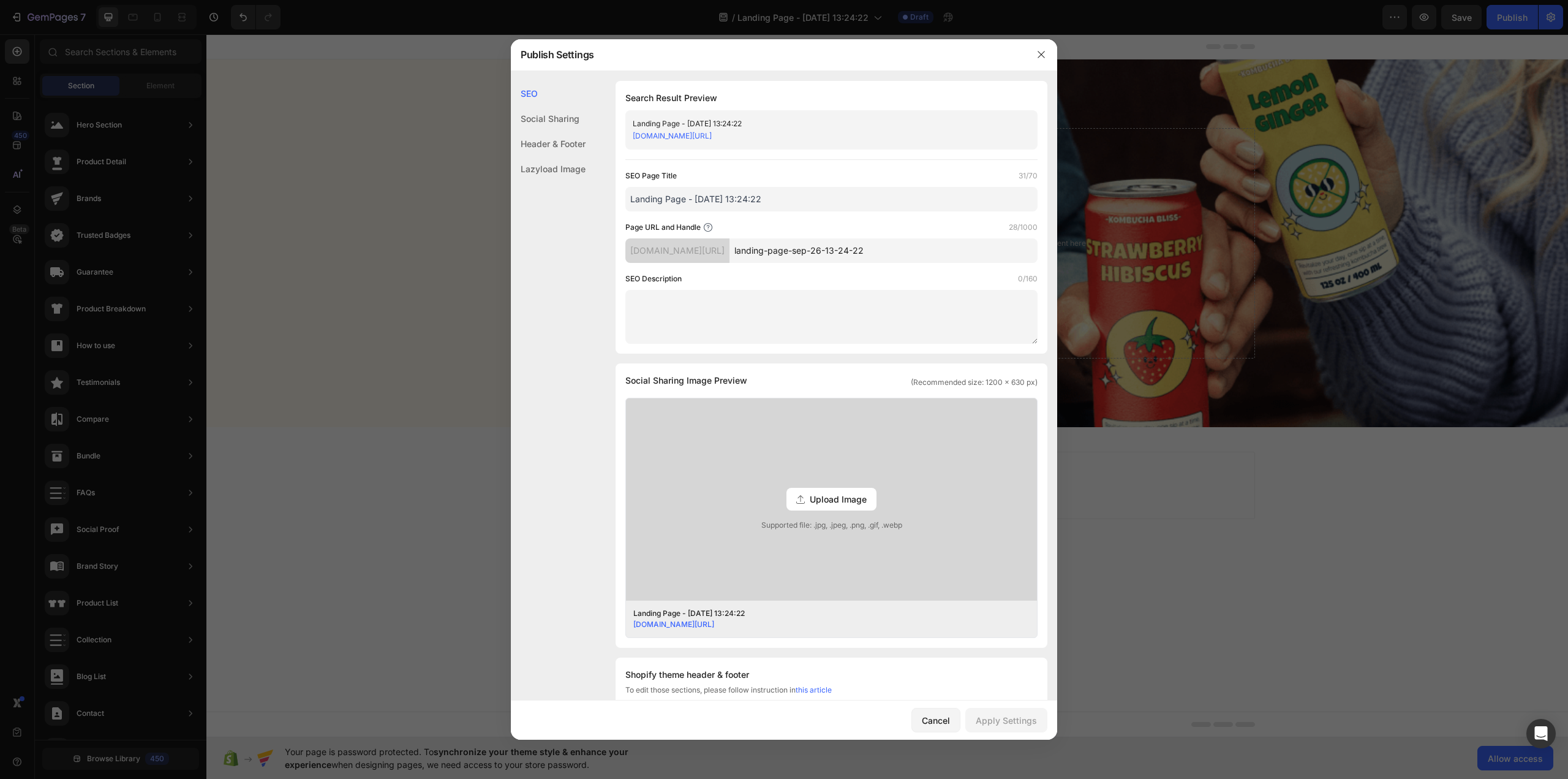
click at [822, 498] on span "Upload Image" at bounding box center [838, 499] width 57 height 13
click at [0, 0] on input "Upload Image Supported file: .jpg, .jpeg, .png, .gif, .webp" at bounding box center [0, 0] width 0 height 0
click at [841, 498] on span "Upload Image" at bounding box center [838, 499] width 57 height 13
click at [0, 0] on input "Upload Image Supported file: .jpg, .jpeg, .png, .gif, .webp" at bounding box center [0, 0] width 0 height 0
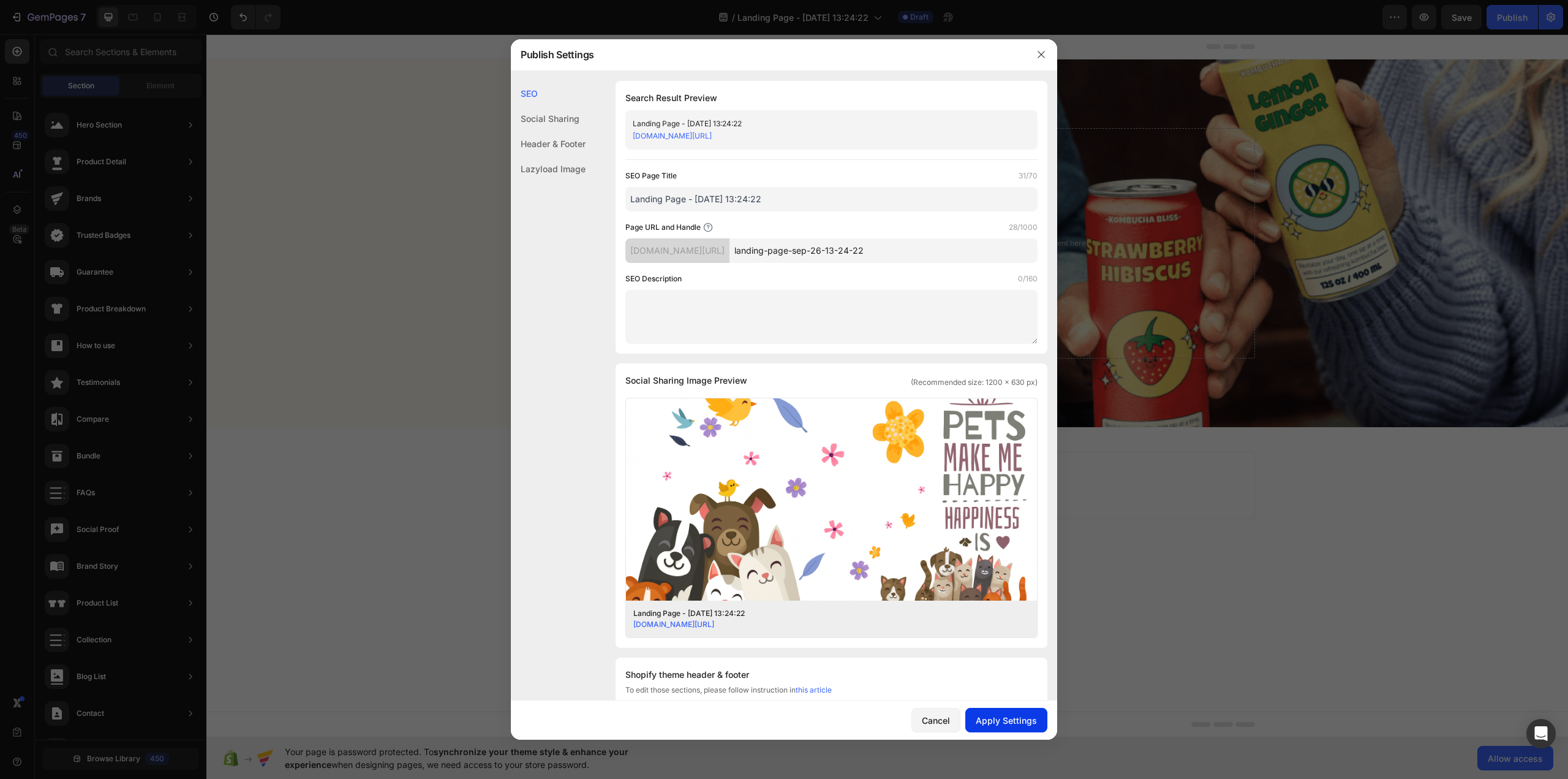
click at [998, 724] on div "Apply Settings" at bounding box center [1006, 720] width 62 height 13
click at [1042, 49] on button "button" at bounding box center [1041, 54] width 19 height 19
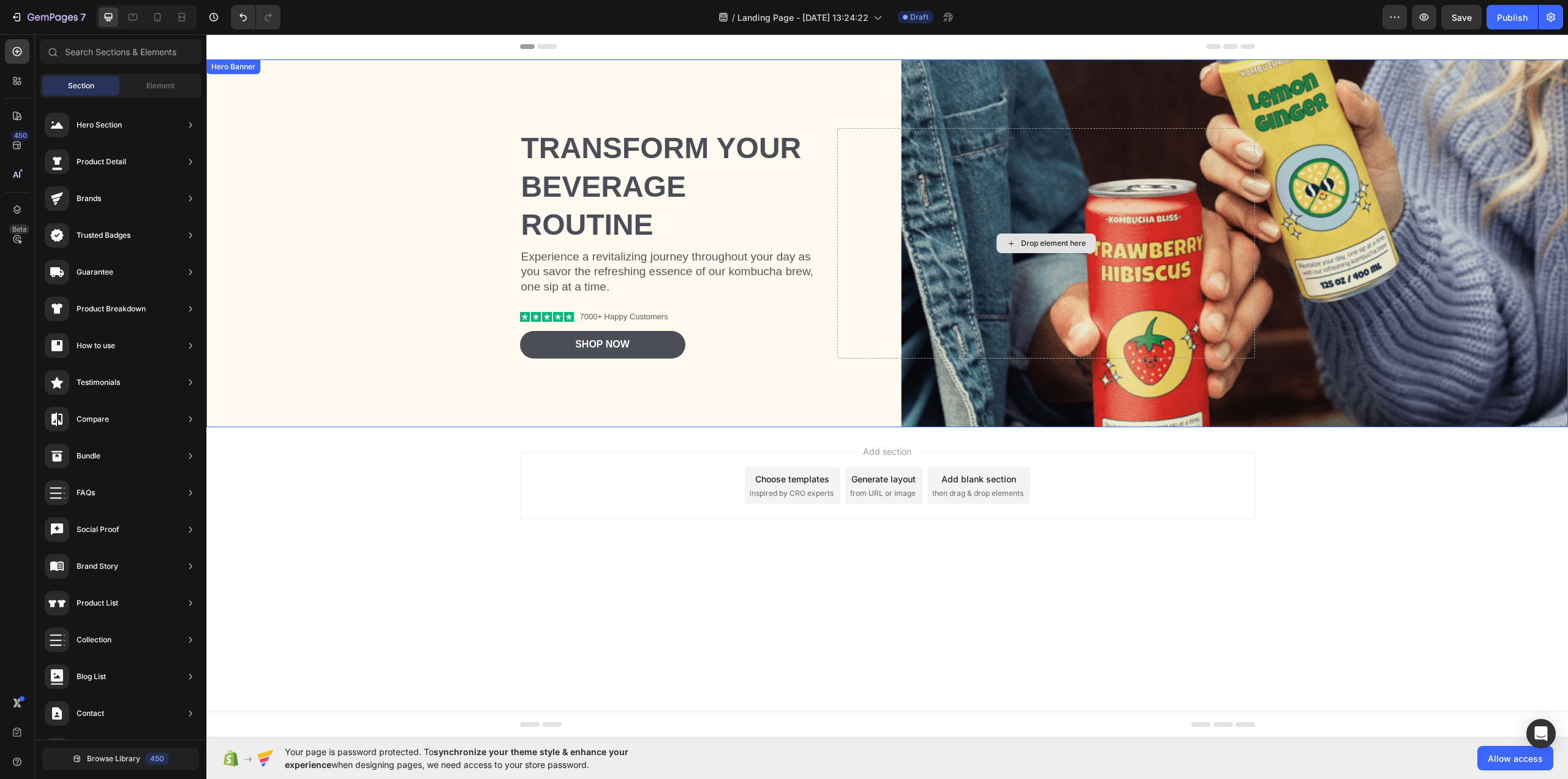
click at [1042, 240] on div "Drop element here" at bounding box center [1053, 243] width 65 height 10
click at [1016, 247] on div "Drop element here" at bounding box center [1046, 243] width 99 height 19
click at [1016, 246] on div "Drop element here" at bounding box center [1046, 243] width 99 height 19
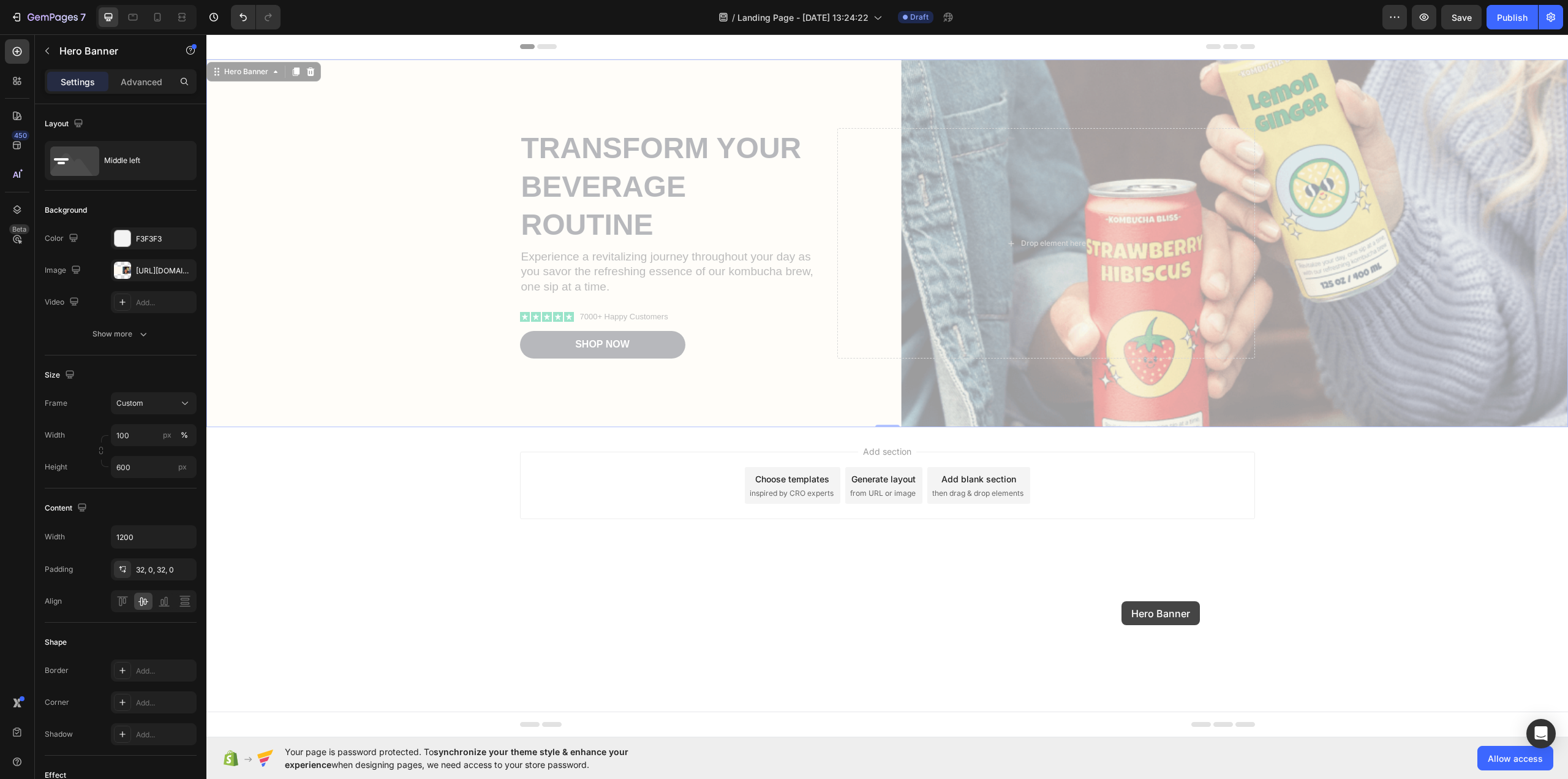
drag, startPoint x: 1119, startPoint y: 438, endPoint x: 1329, endPoint y: 622, distance: 279.2
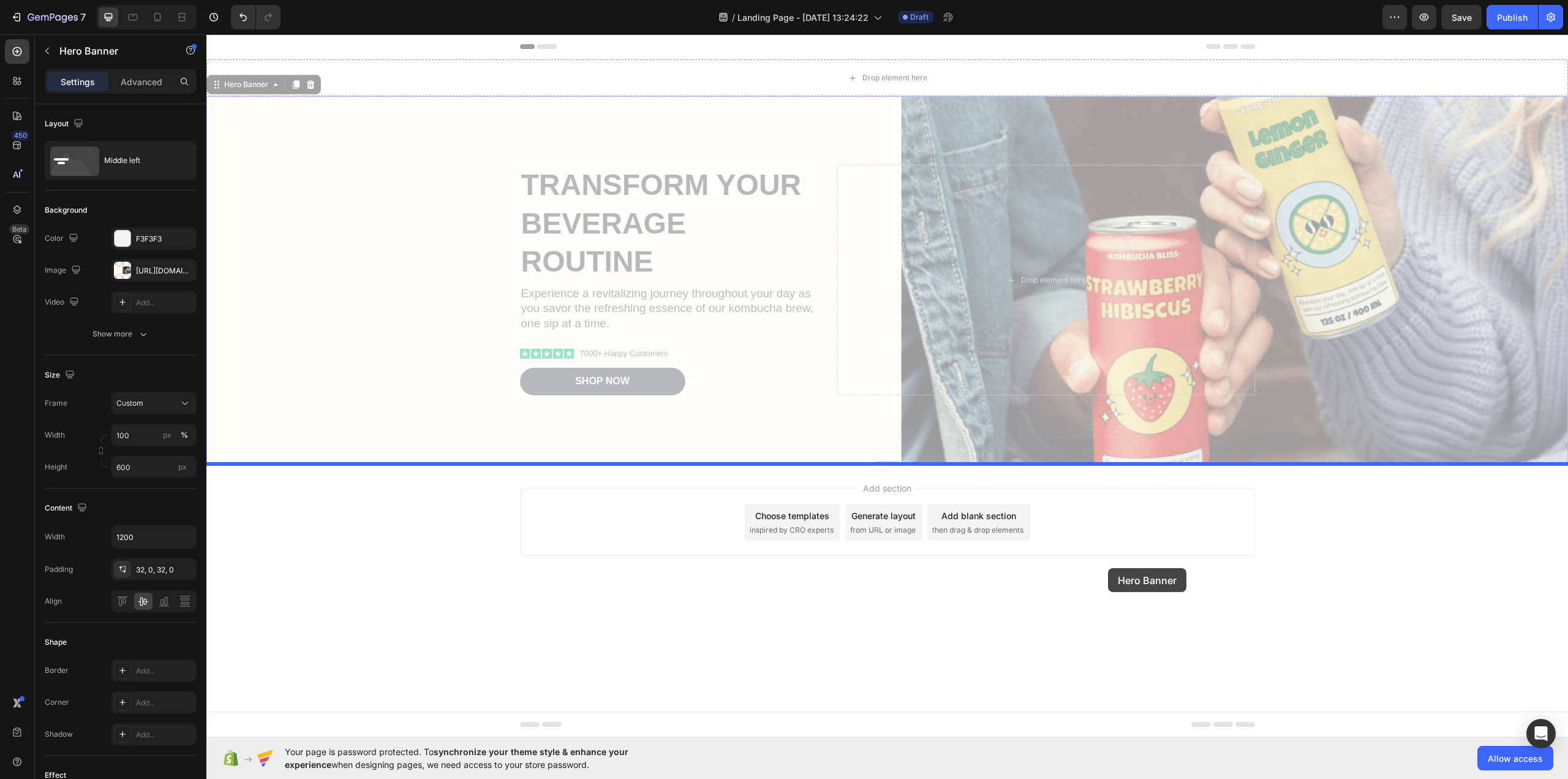
drag, startPoint x: 1092, startPoint y: 361, endPoint x: 1106, endPoint y: 570, distance: 209.5
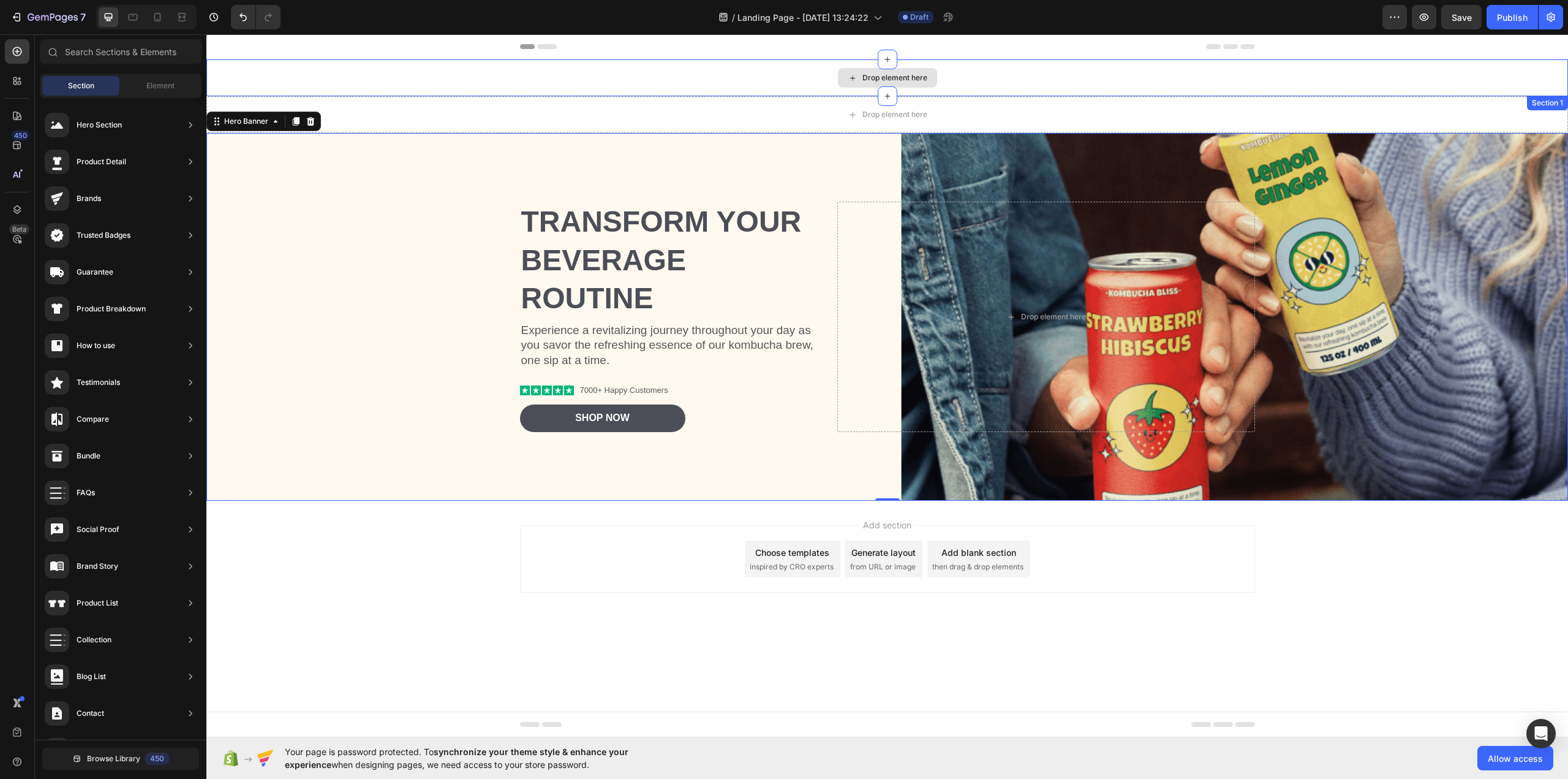
click at [874, 79] on div "Drop element here" at bounding box center [894, 78] width 65 height 10
click at [849, 80] on icon at bounding box center [853, 78] width 10 height 10
